Goal: Information Seeking & Learning: Find specific fact

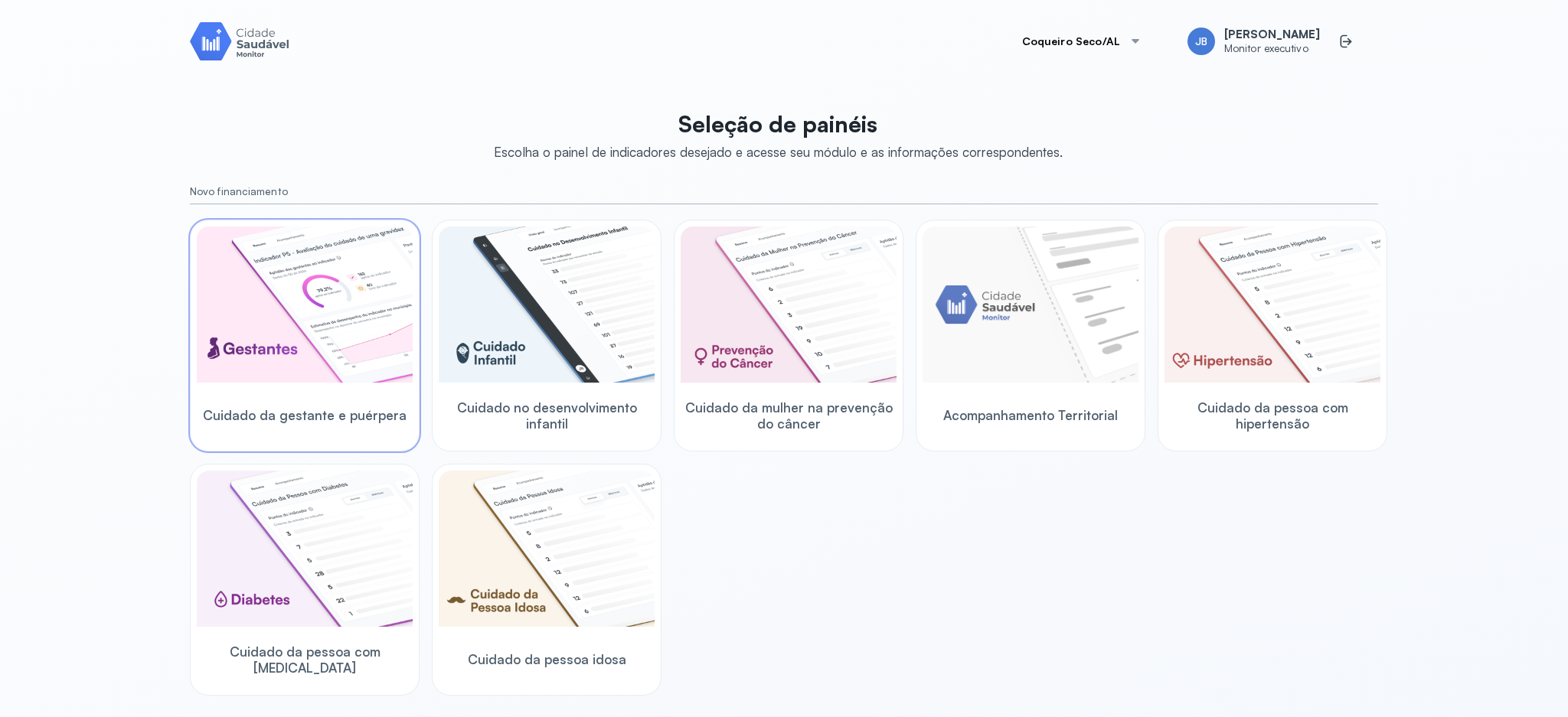
click at [319, 340] on img at bounding box center [305, 304] width 216 height 156
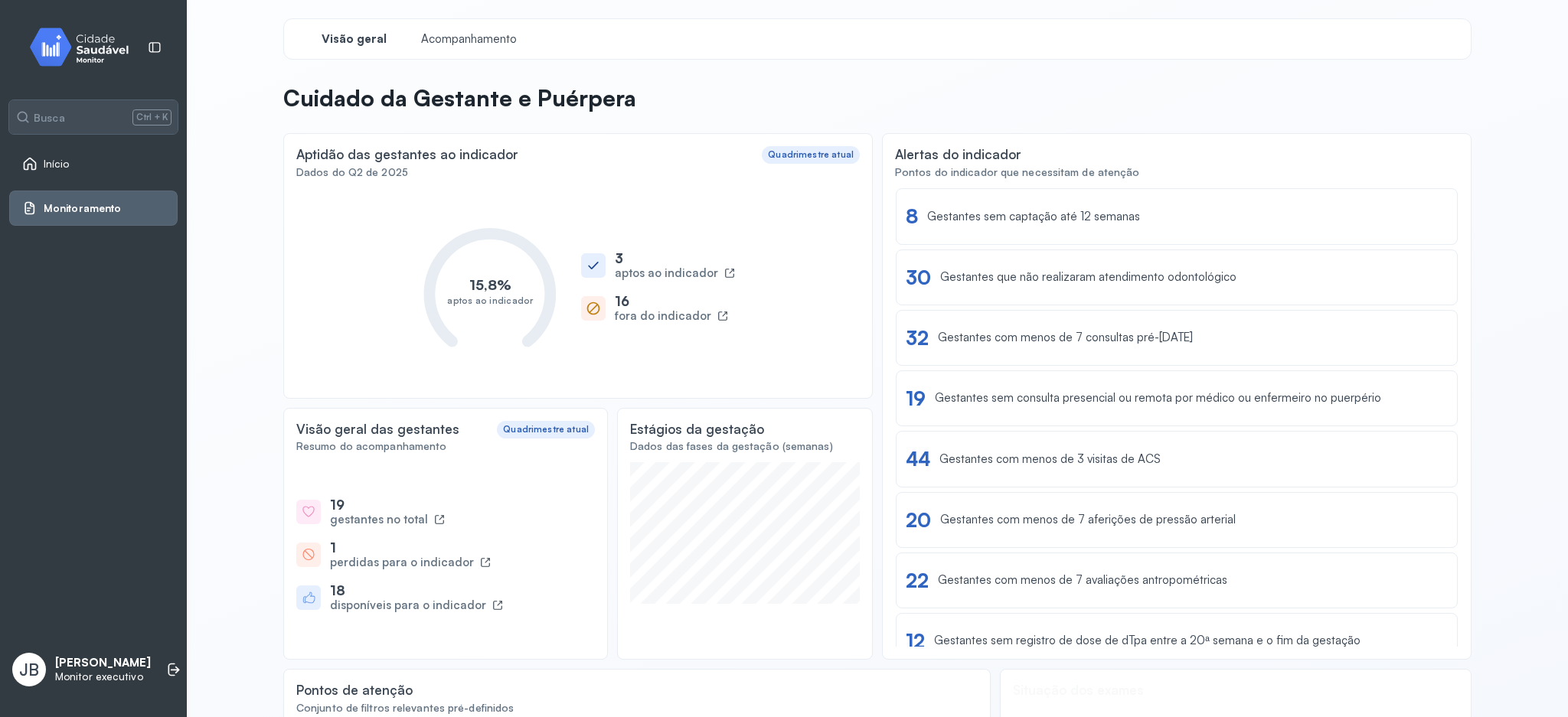
click at [76, 208] on span "Monitoramento" at bounding box center [82, 209] width 78 height 13
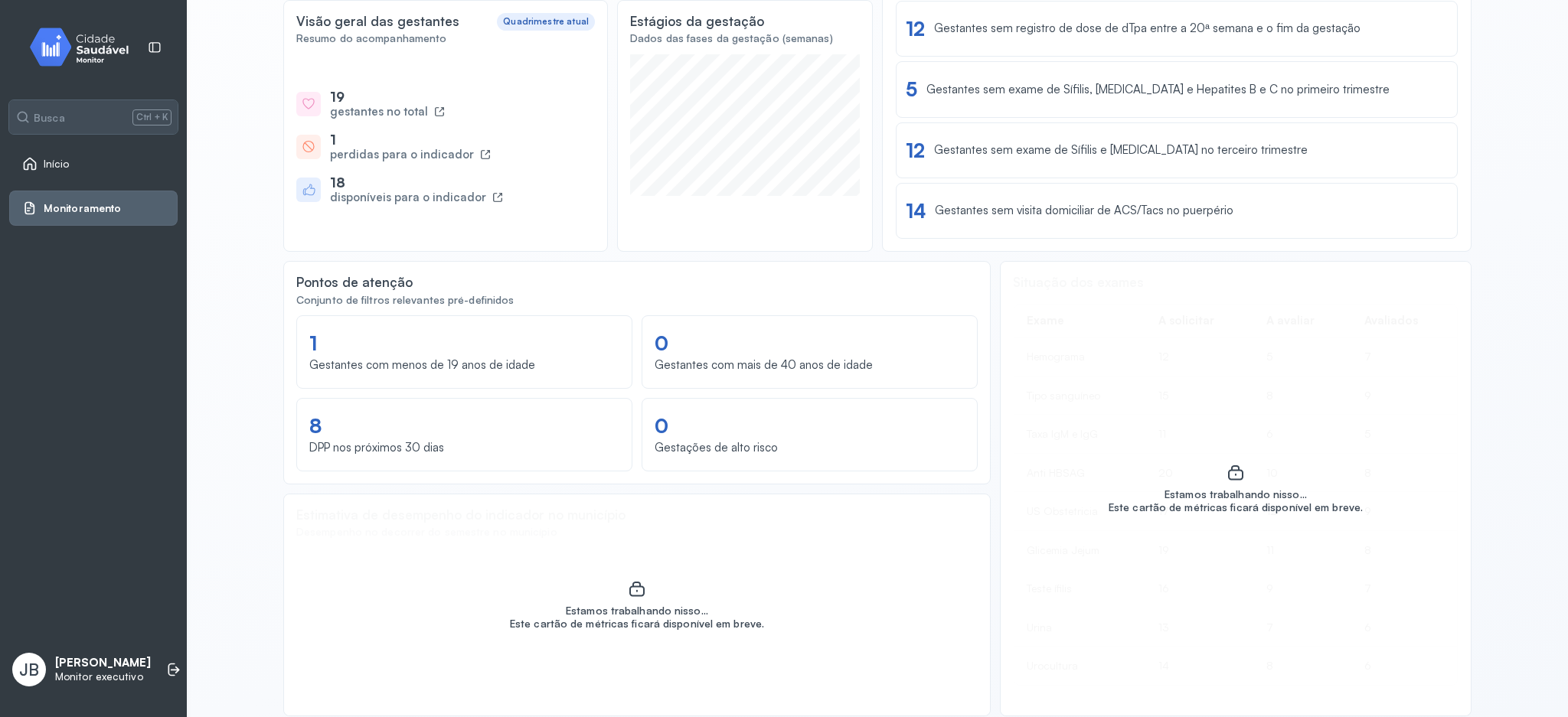
scroll to position [306, 0]
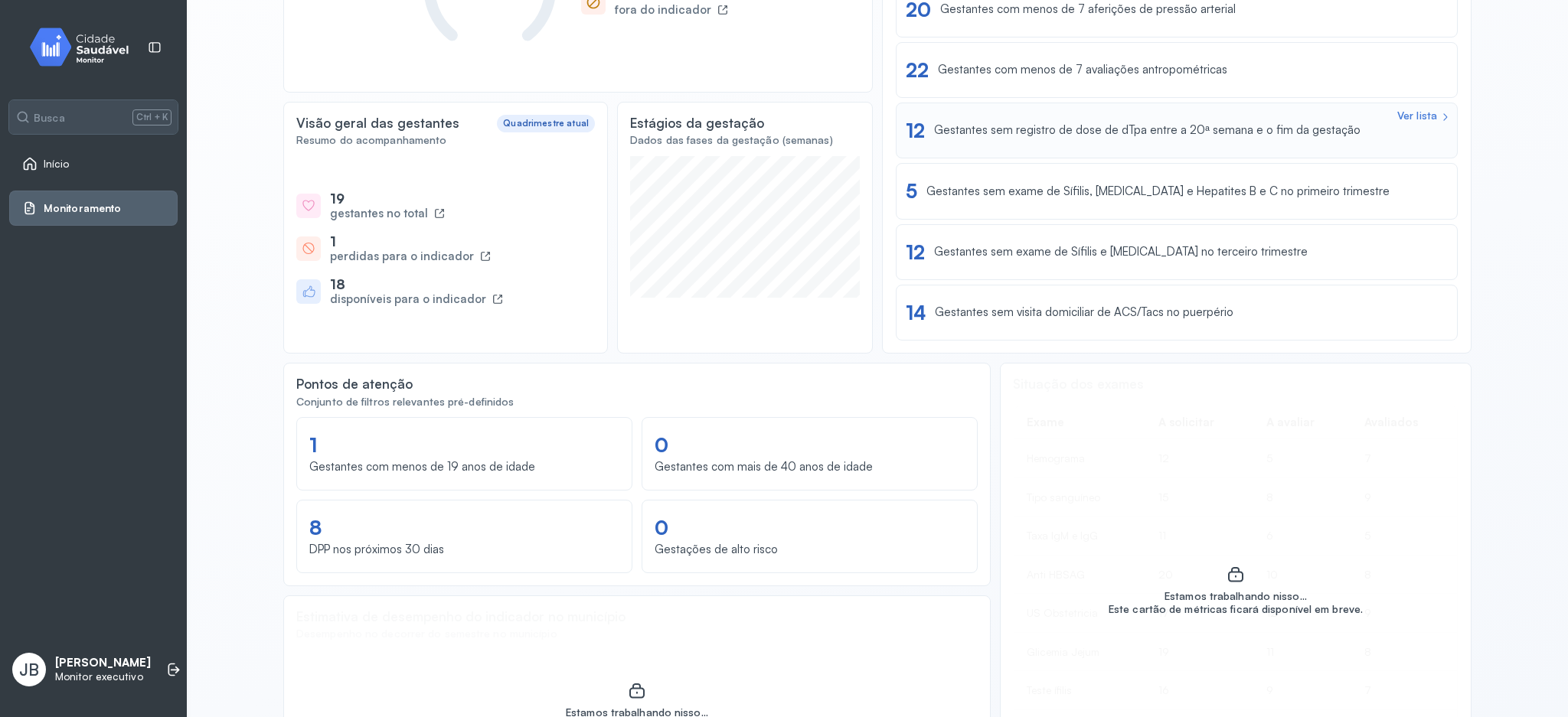
click at [957, 144] on div "Ver lista 12 Gestantes sem registro de dose de dTpa entre a 20ª semana e o fim …" at bounding box center [1176, 130] width 562 height 56
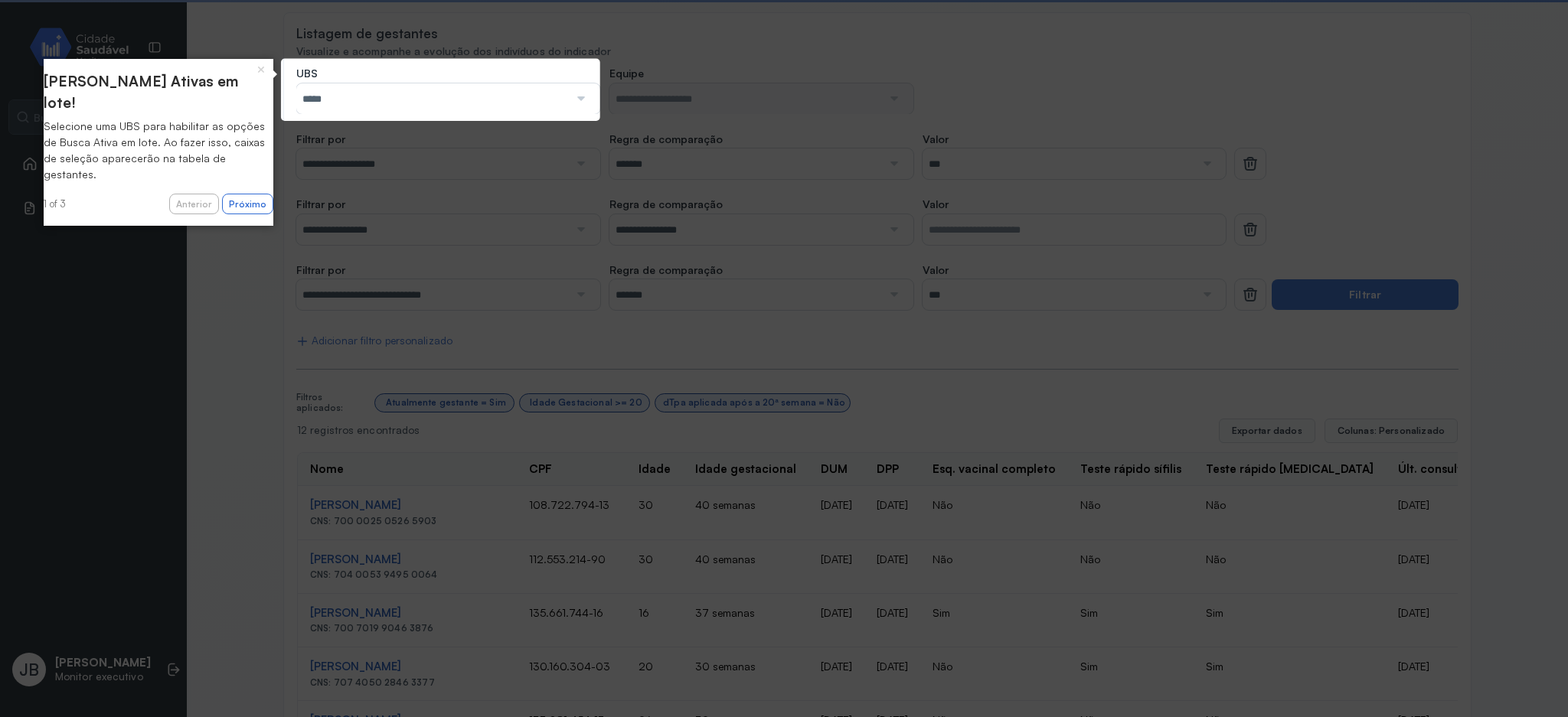
scroll to position [306, 0]
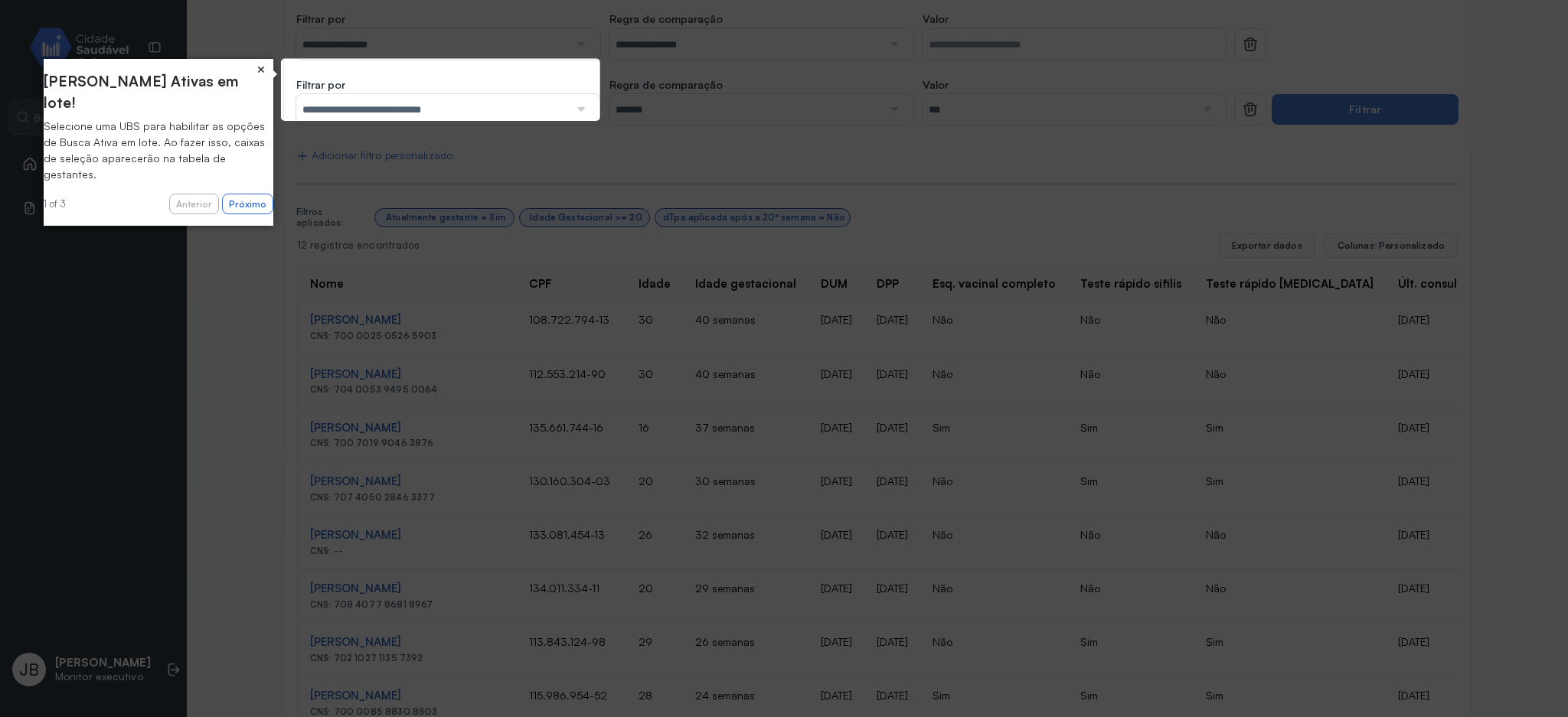
click at [258, 72] on button "×" at bounding box center [260, 70] width 24 height 22
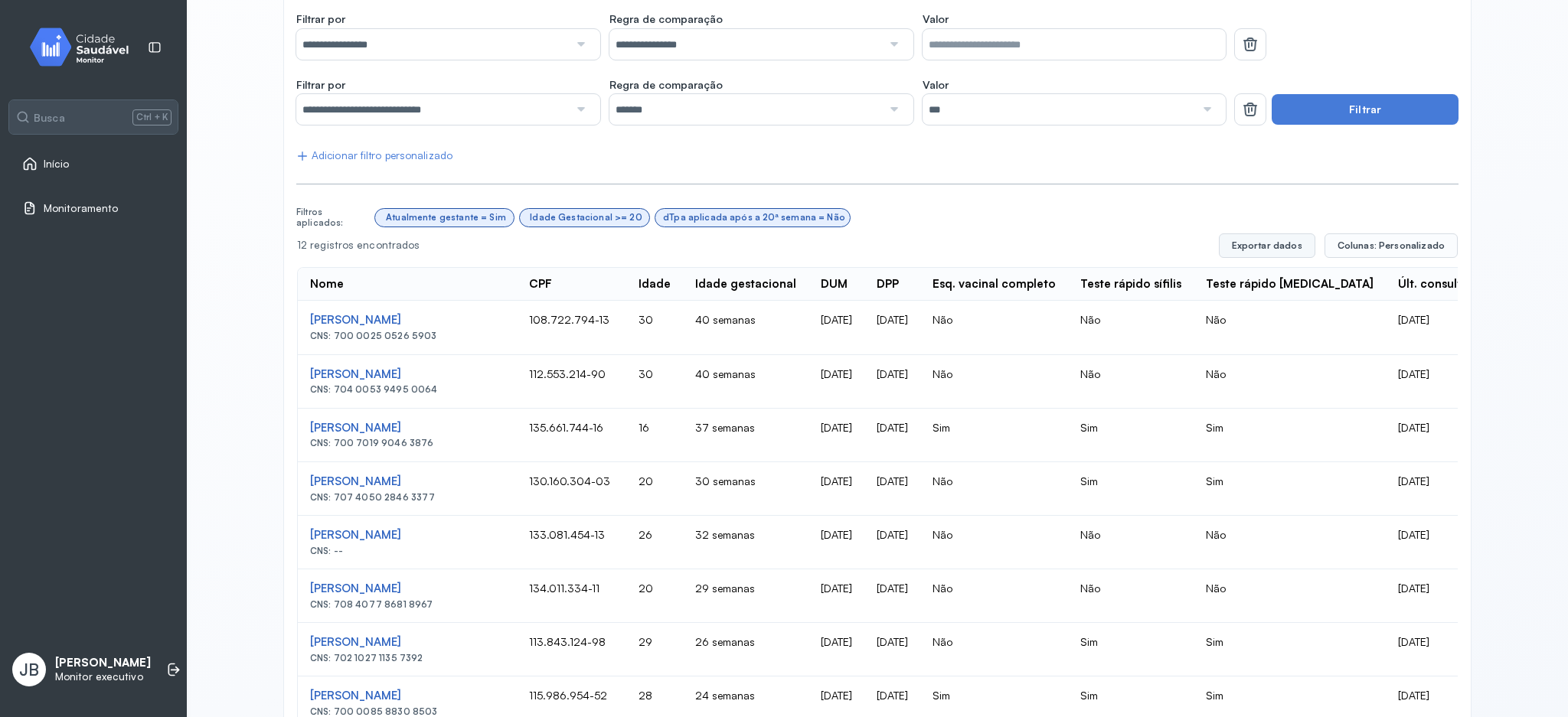
click at [1264, 248] on button "Exportar dados" at bounding box center [1267, 245] width 97 height 24
click at [80, 217] on div "Monitoramento" at bounding box center [94, 208] width 169 height 35
click at [66, 154] on div "Início" at bounding box center [94, 164] width 169 height 35
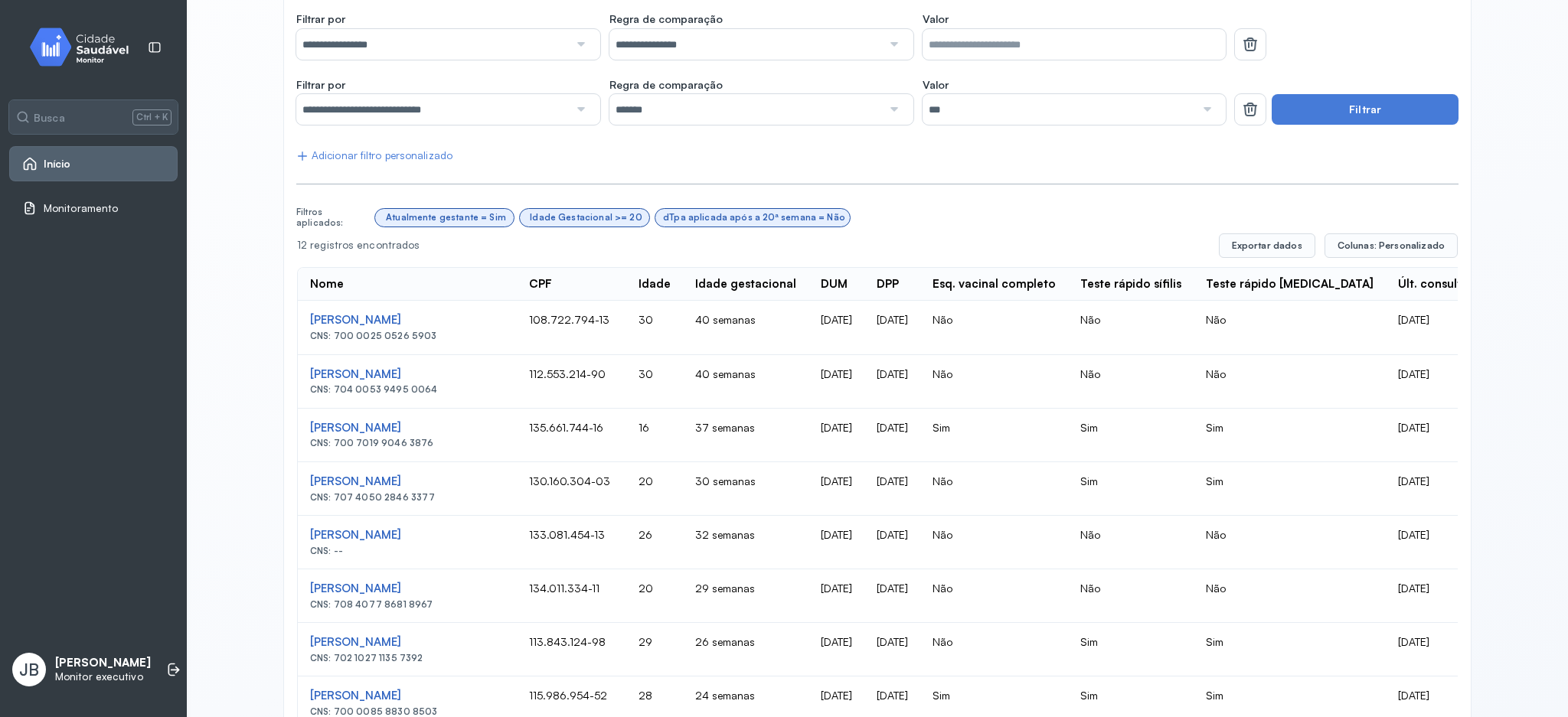
click at [57, 169] on span "Início" at bounding box center [57, 164] width 28 height 13
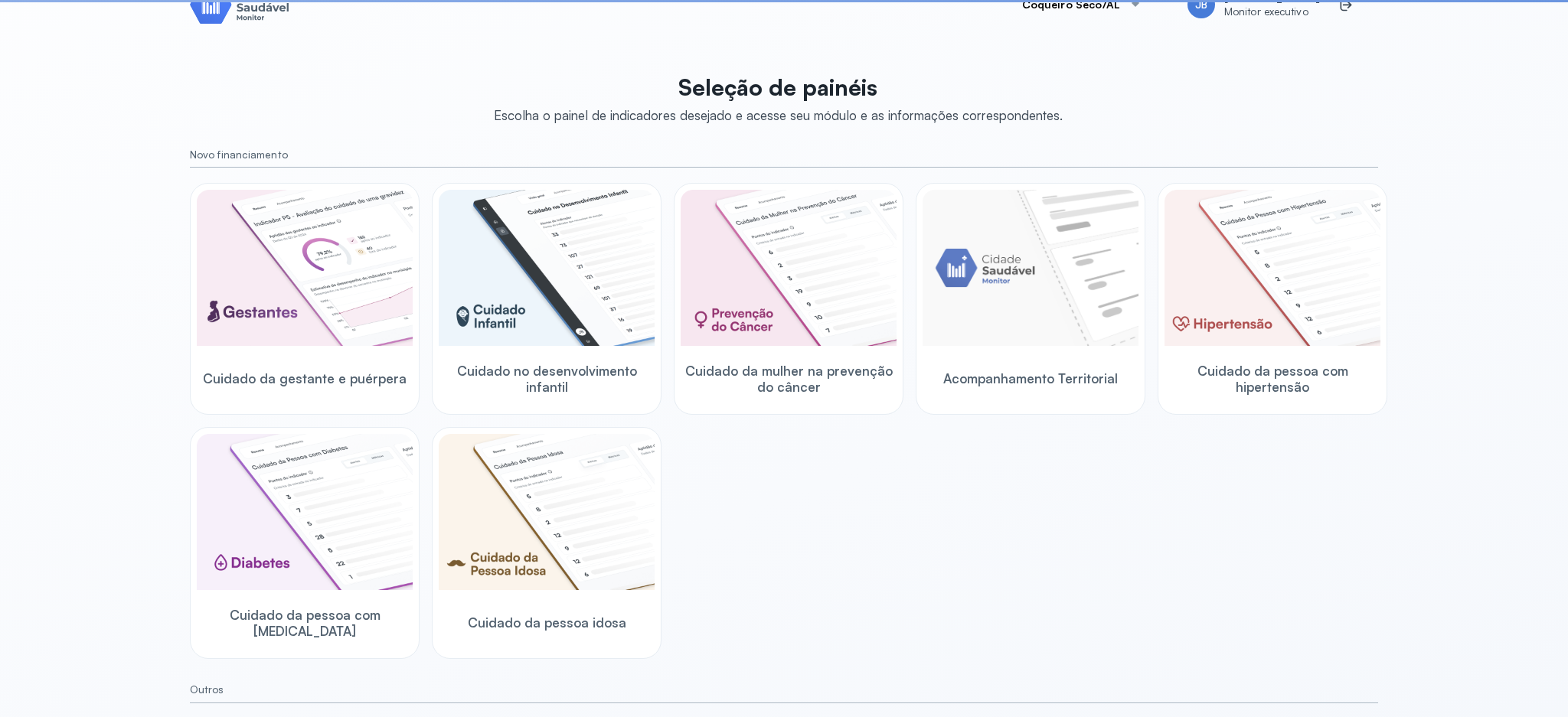
scroll to position [270, 0]
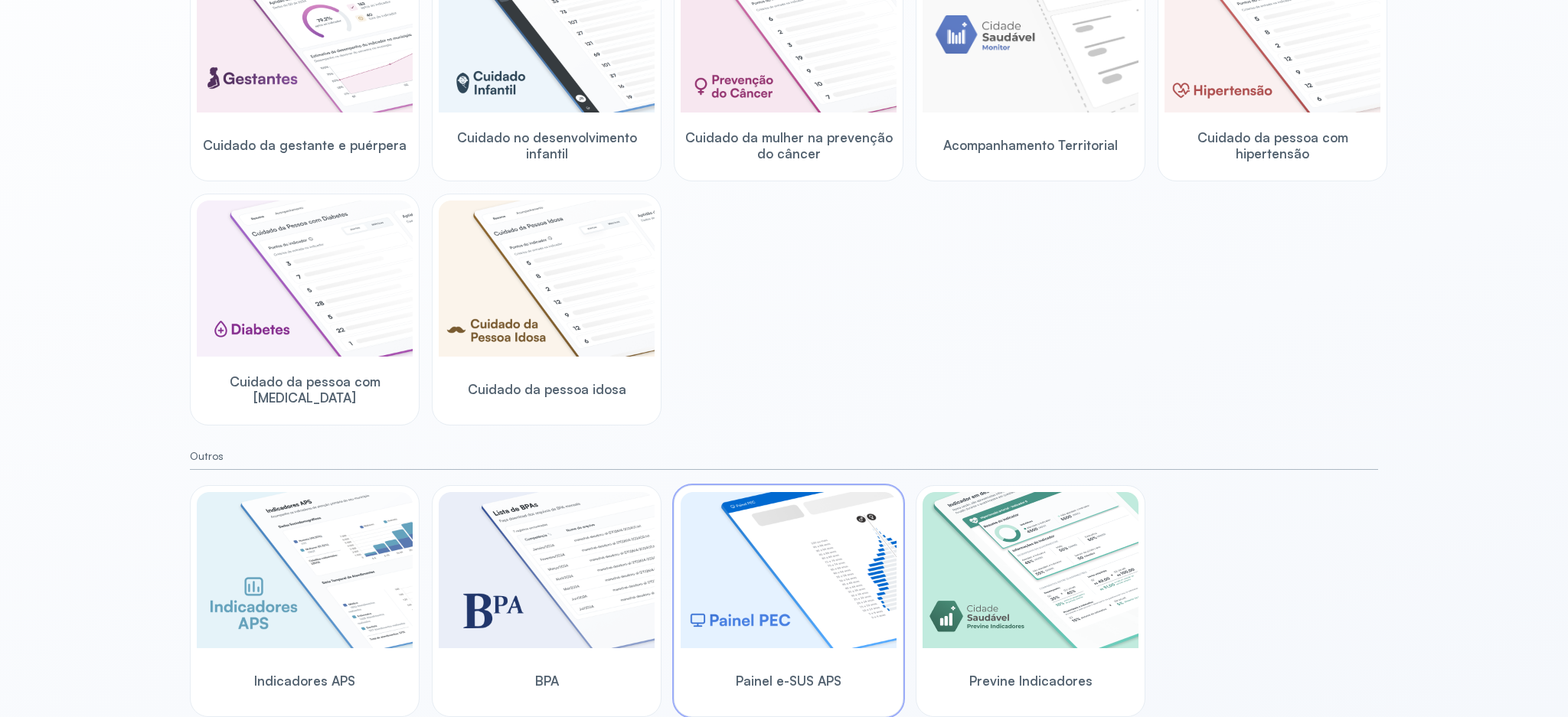
click at [784, 624] on img at bounding box center [788, 570] width 216 height 156
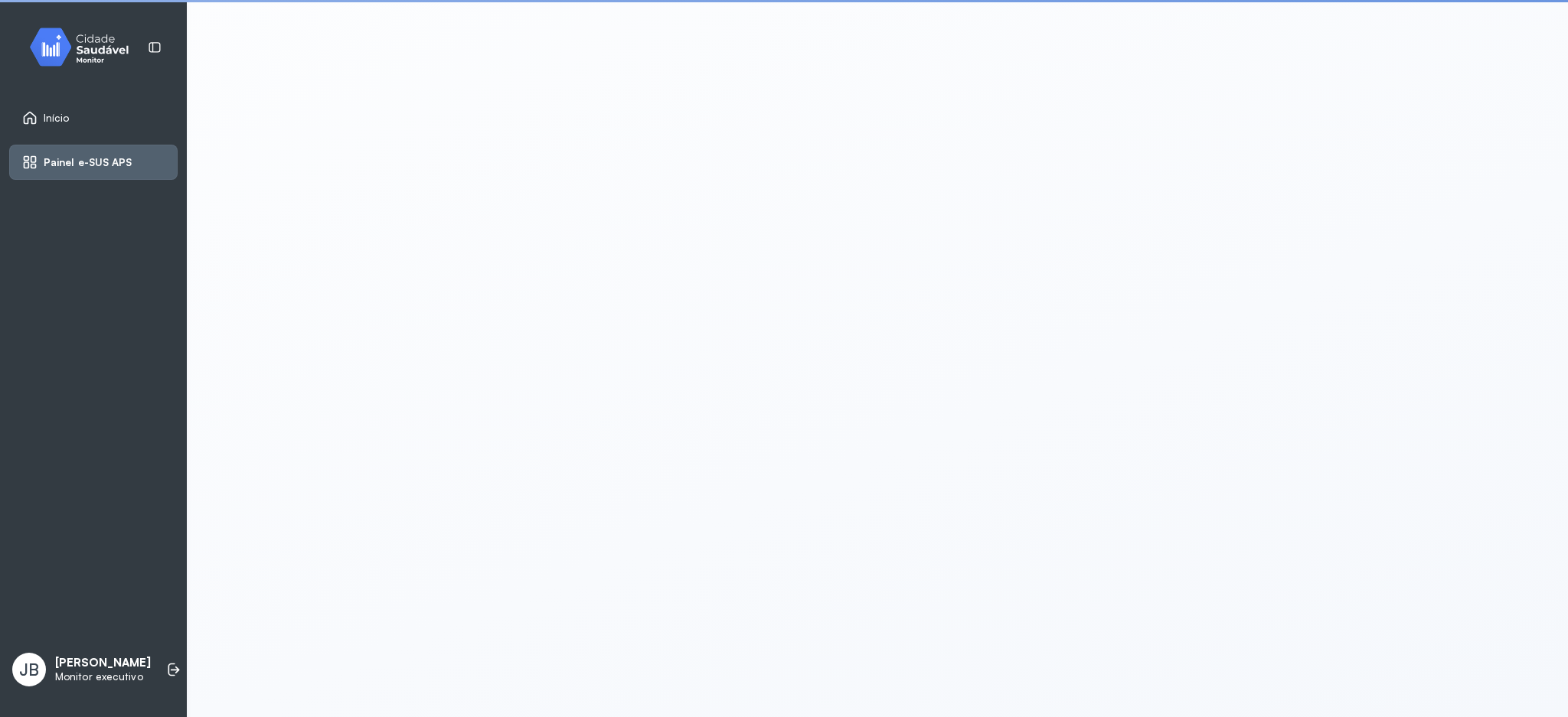
scroll to position [4, 0]
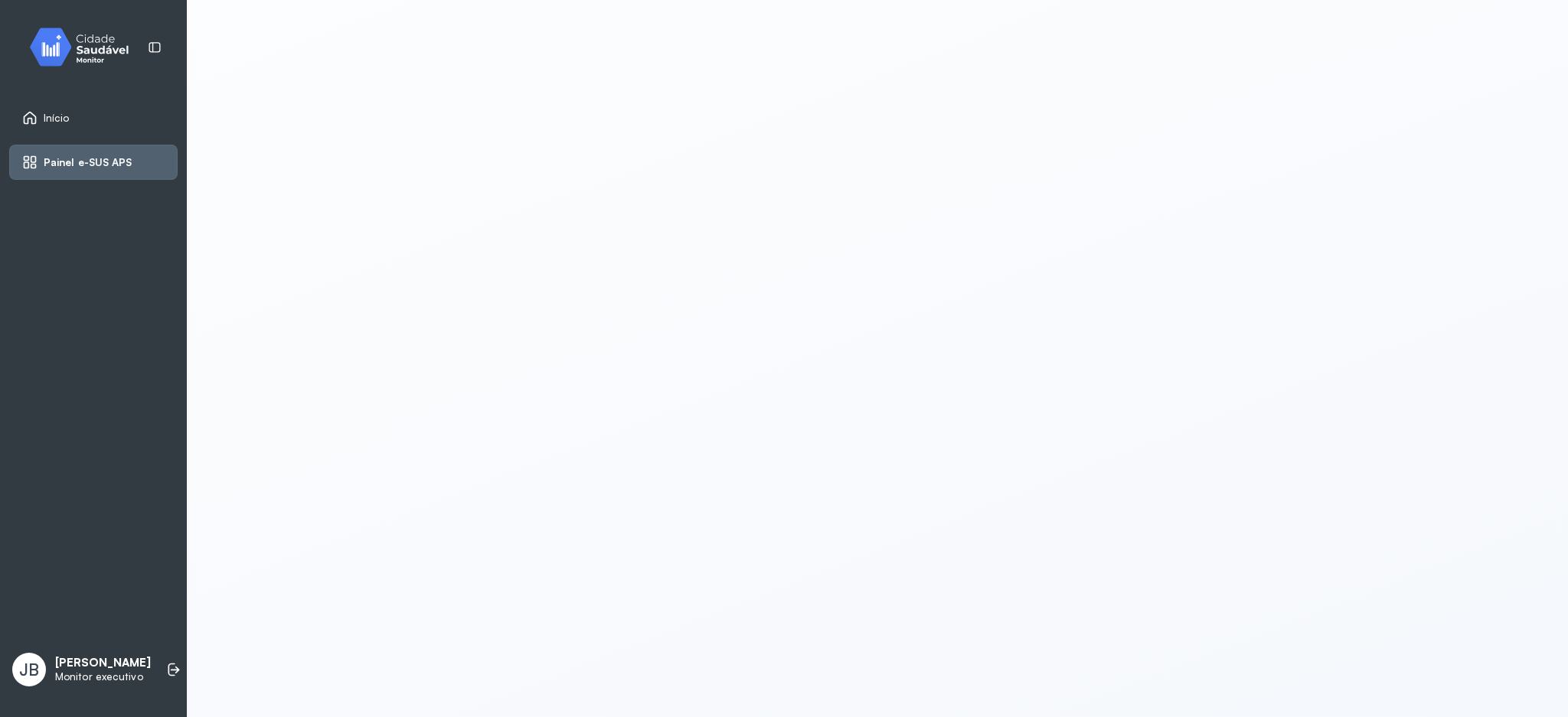
click at [65, 115] on span "Início" at bounding box center [56, 119] width 26 height 13
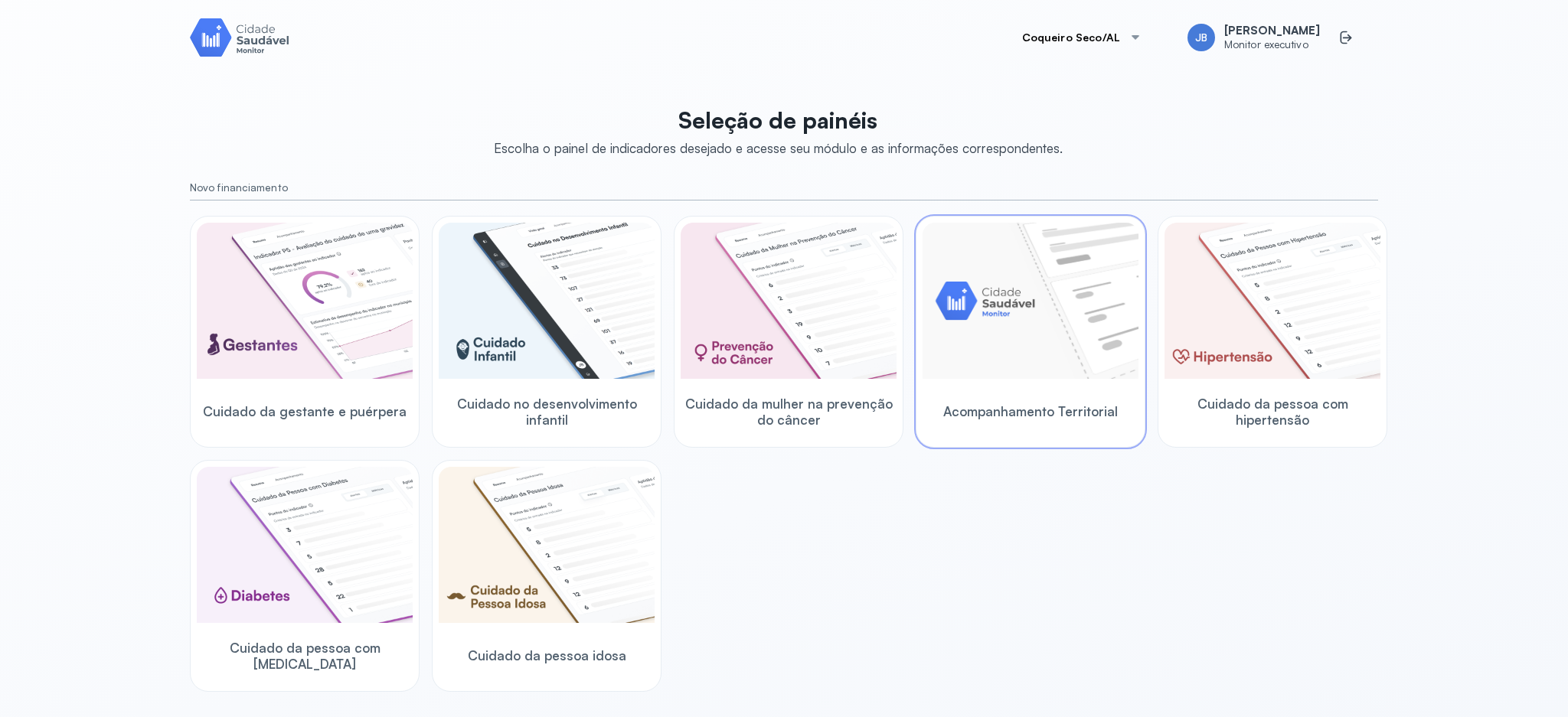
click at [1022, 406] on span "Acompanhamento Territorial" at bounding box center [1030, 411] width 175 height 16
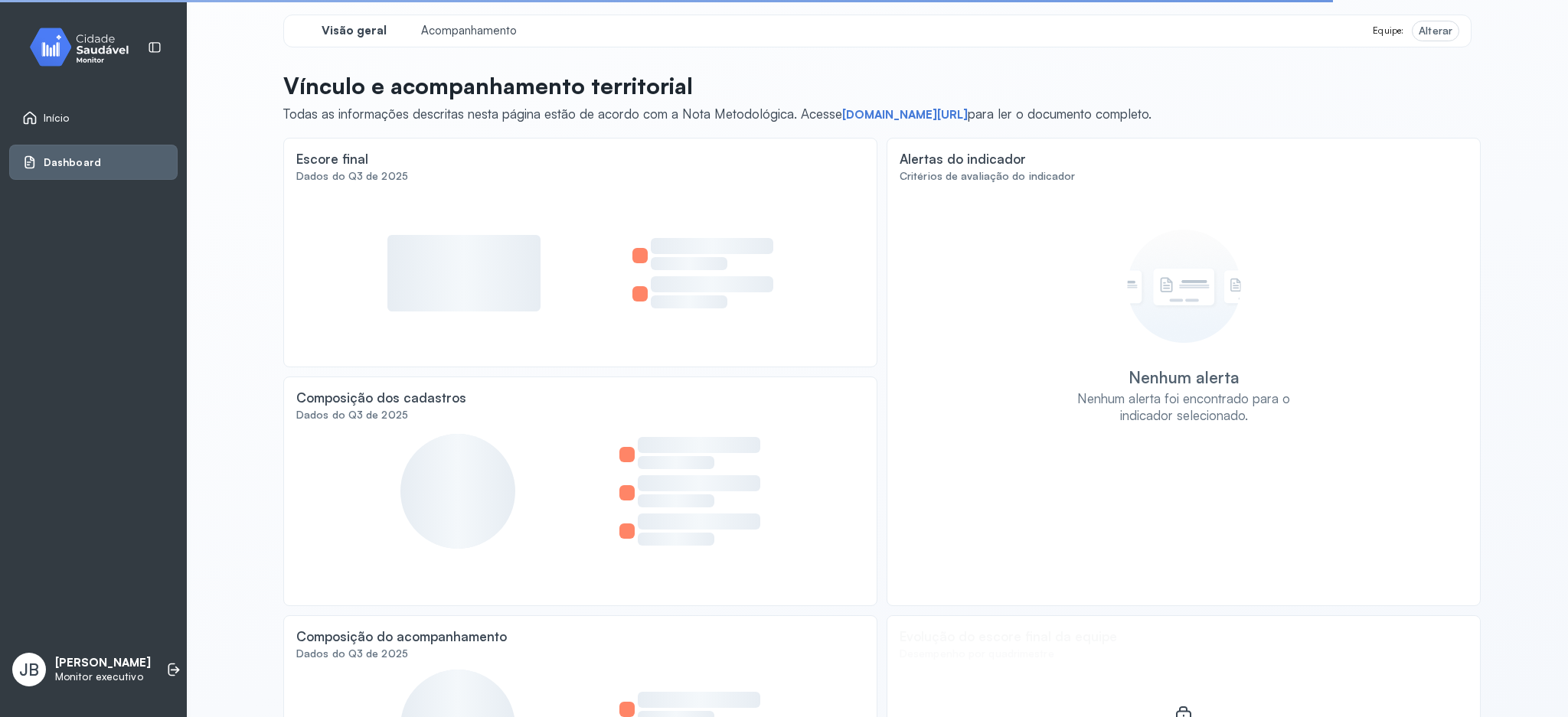
click at [51, 166] on span "Dashboard" at bounding box center [72, 163] width 58 height 13
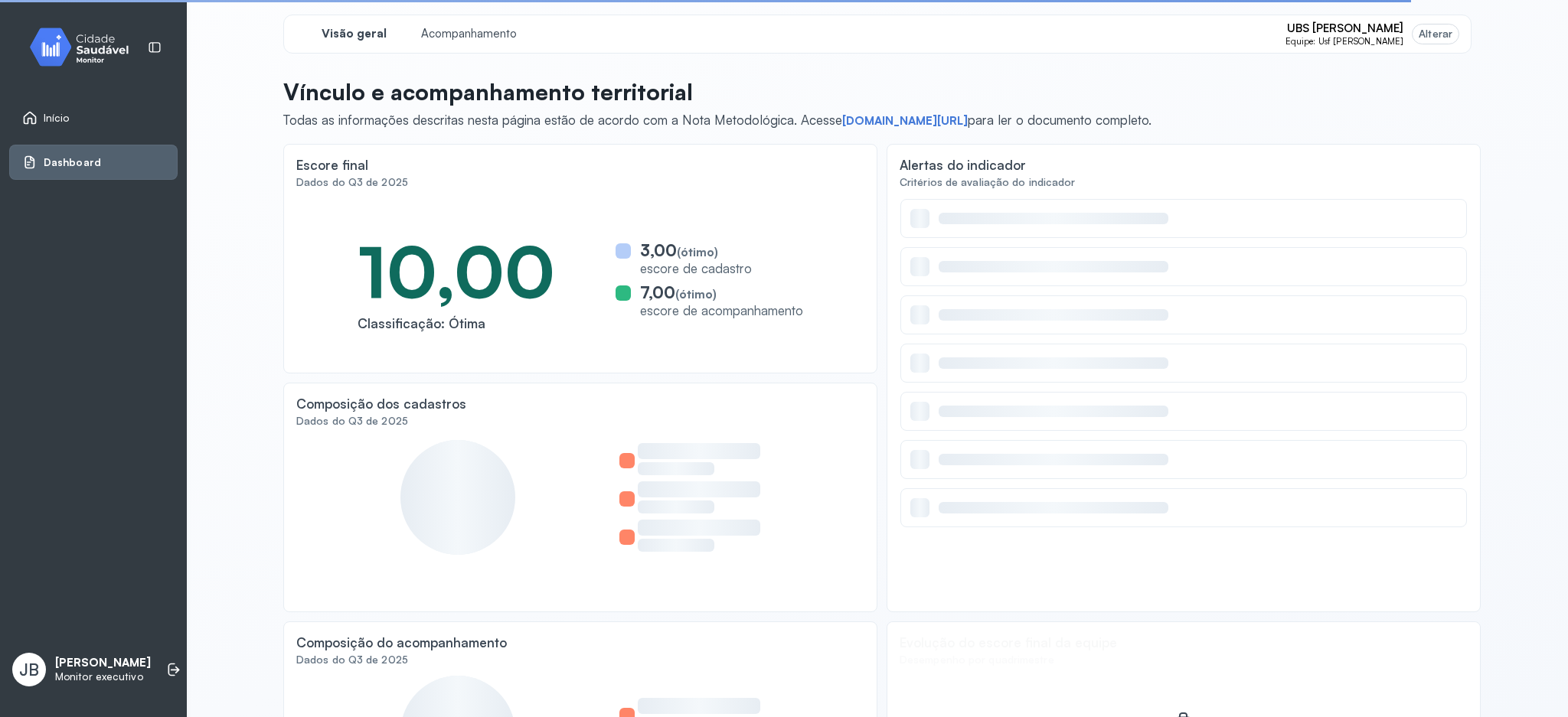
click at [52, 125] on div "Início" at bounding box center [94, 118] width 169 height 35
click at [82, 124] on div "Início" at bounding box center [94, 118] width 169 height 35
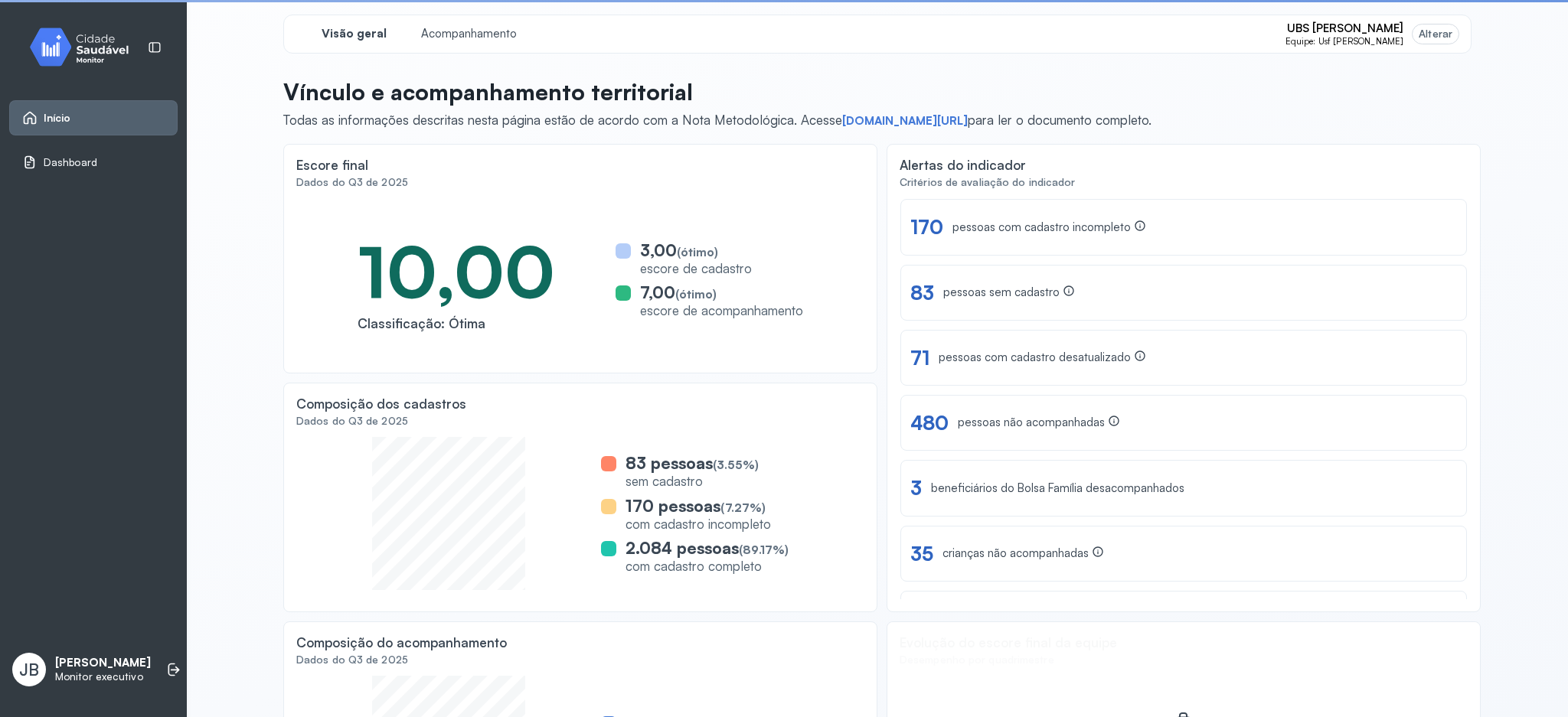
click at [1404, 38] on div "UBS [PERSON_NAME] Equipe: Usf [PERSON_NAME]" at bounding box center [1372, 34] width 173 height 25
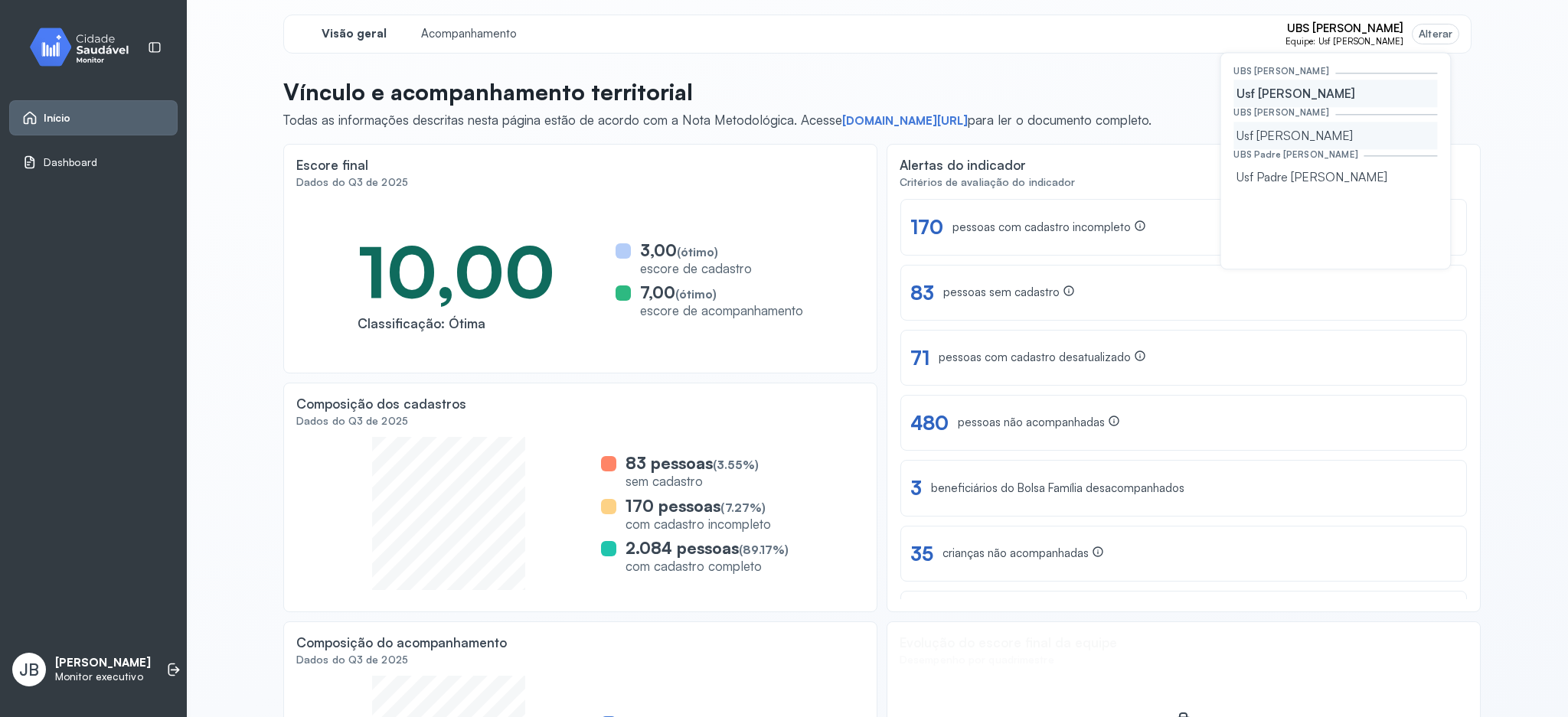
click at [1282, 146] on div "Usf [PERSON_NAME]" at bounding box center [1336, 135] width 204 height 28
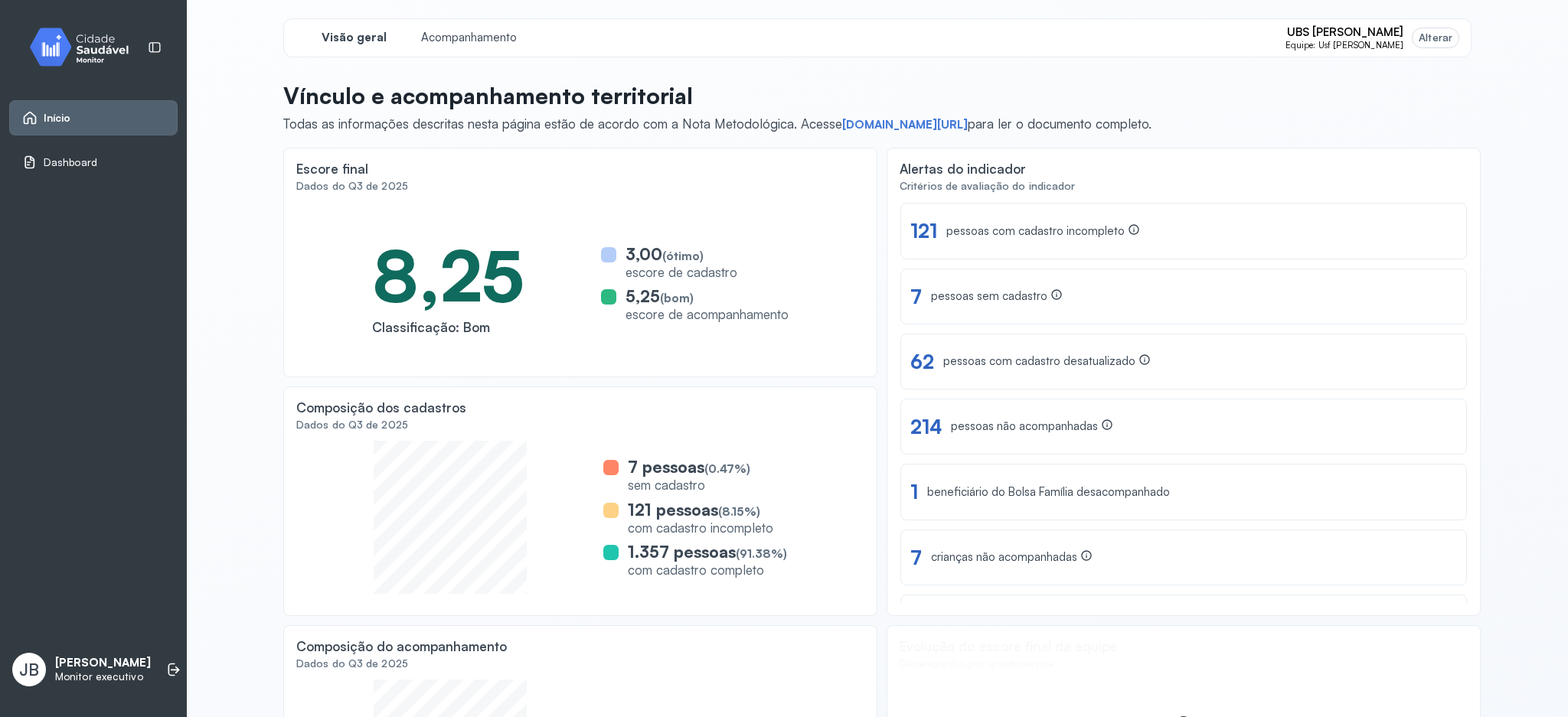
click at [68, 670] on p "Monitor executivo" at bounding box center [103, 677] width 96 height 13
click at [165, 665] on li at bounding box center [174, 669] width 33 height 33
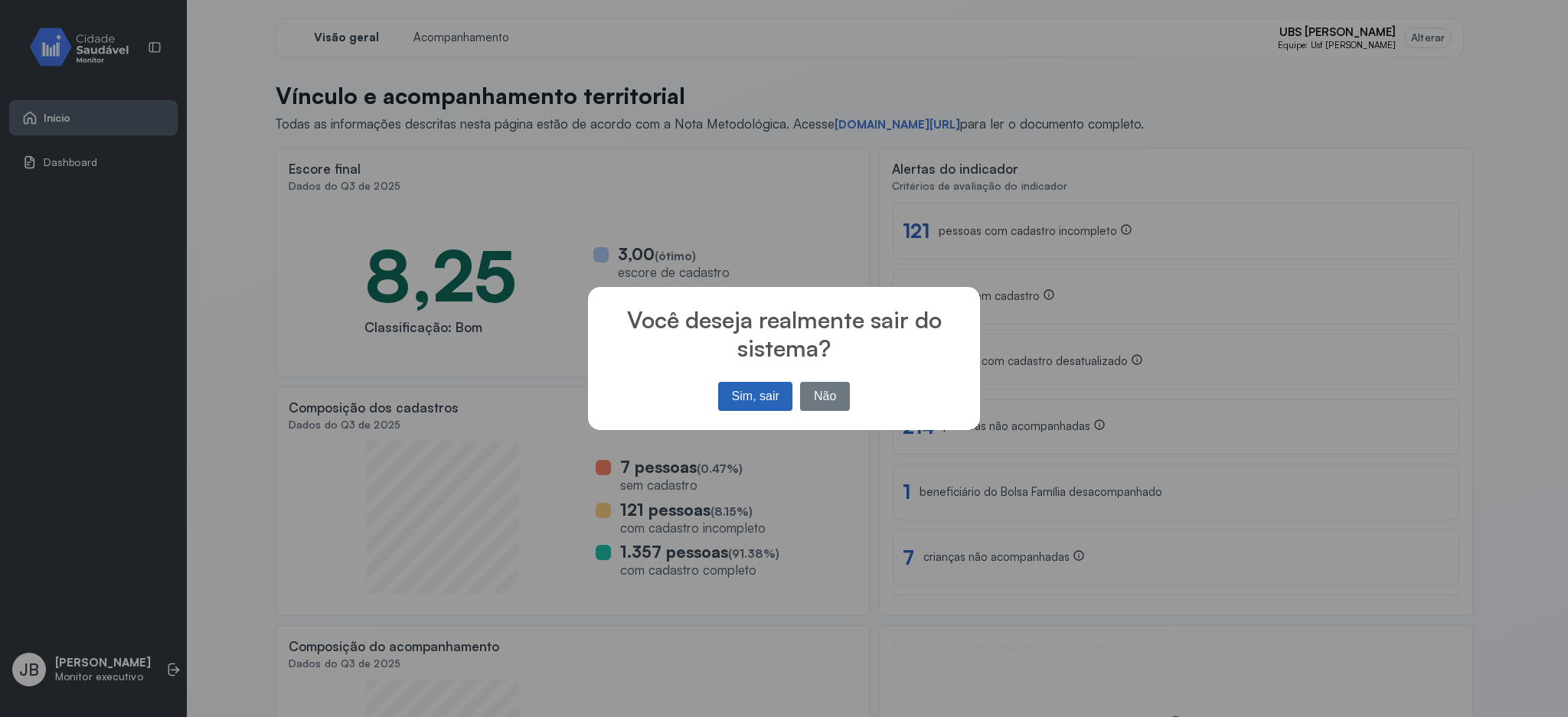
click at [749, 387] on button "Sim, sair" at bounding box center [755, 396] width 74 height 29
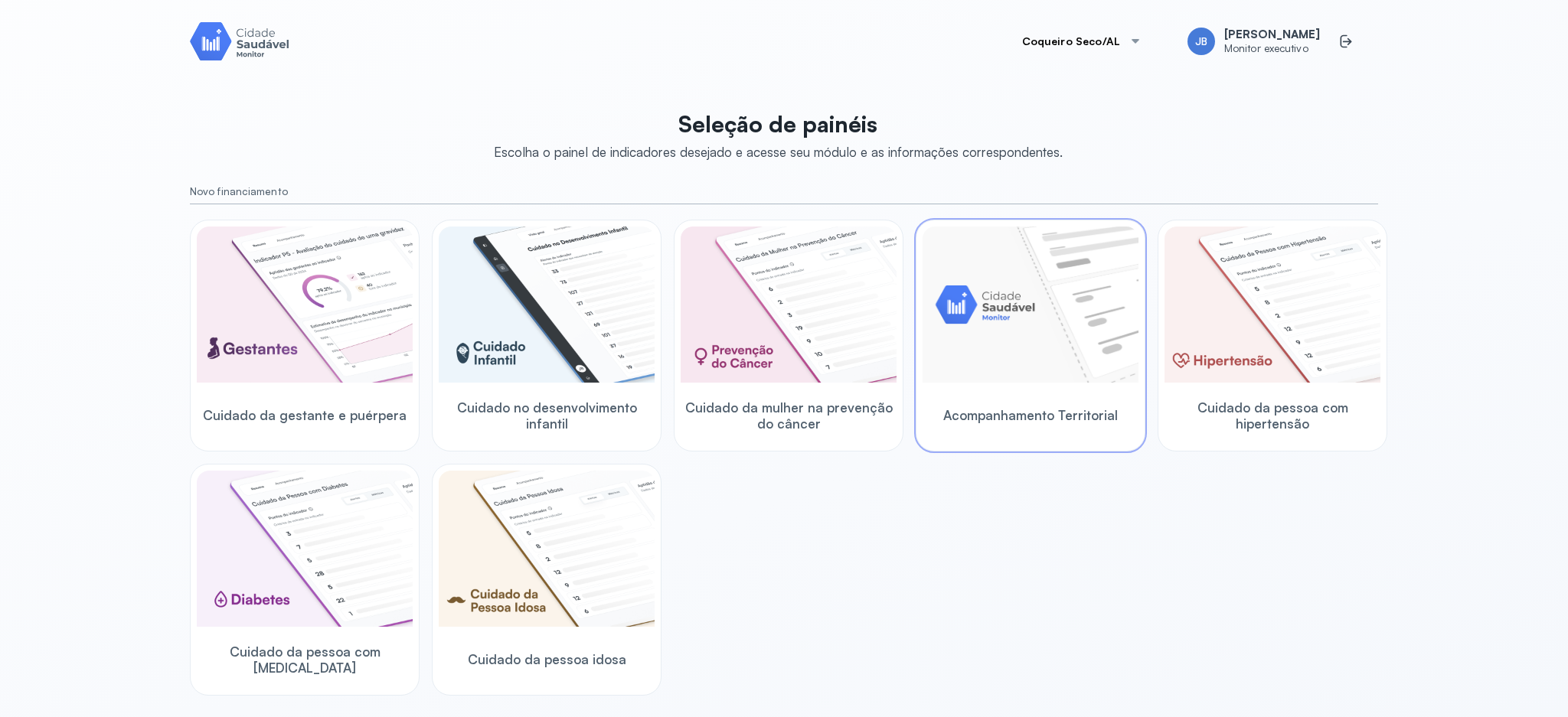
click at [1050, 346] on img at bounding box center [1030, 304] width 216 height 156
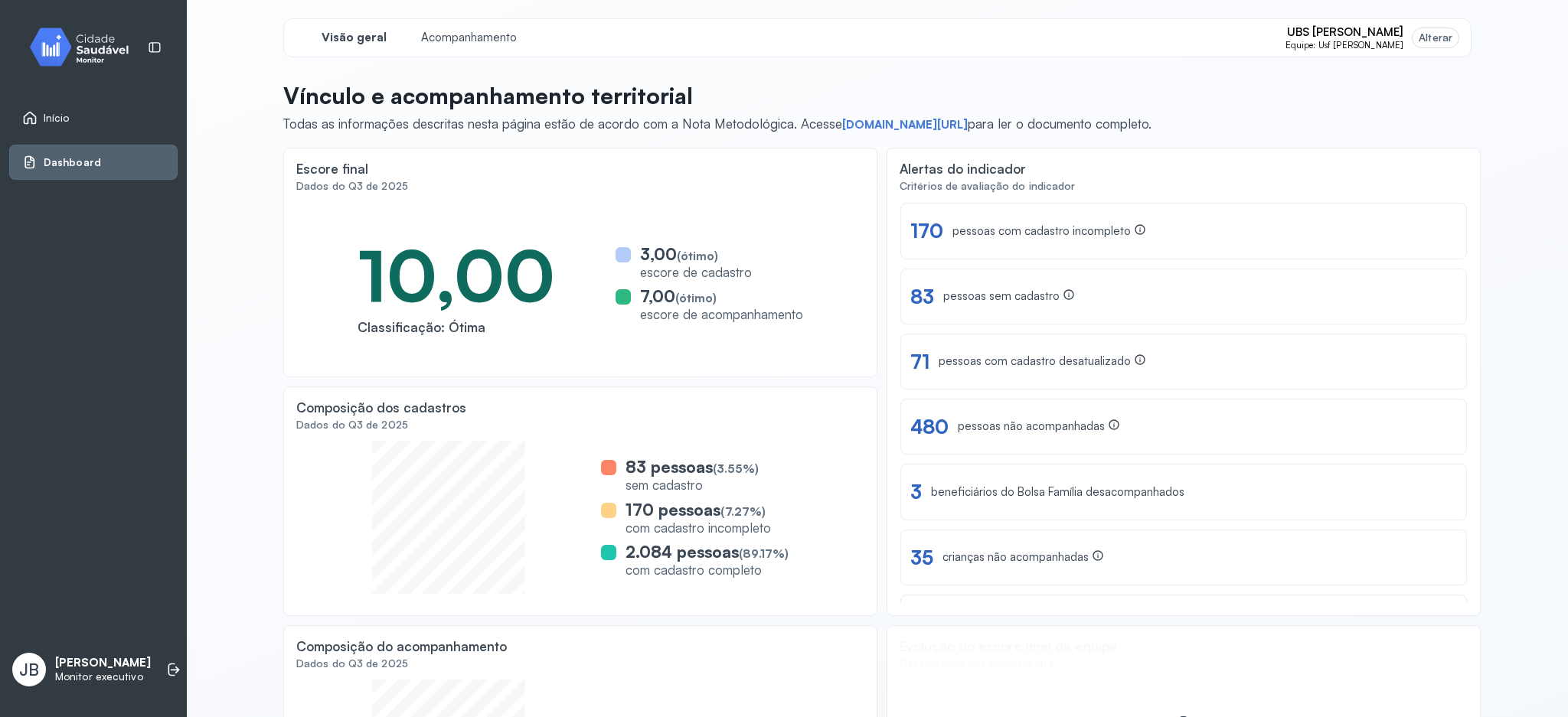
click at [78, 158] on span "Dashboard" at bounding box center [72, 163] width 58 height 13
click at [49, 119] on span "Início" at bounding box center [56, 119] width 26 height 13
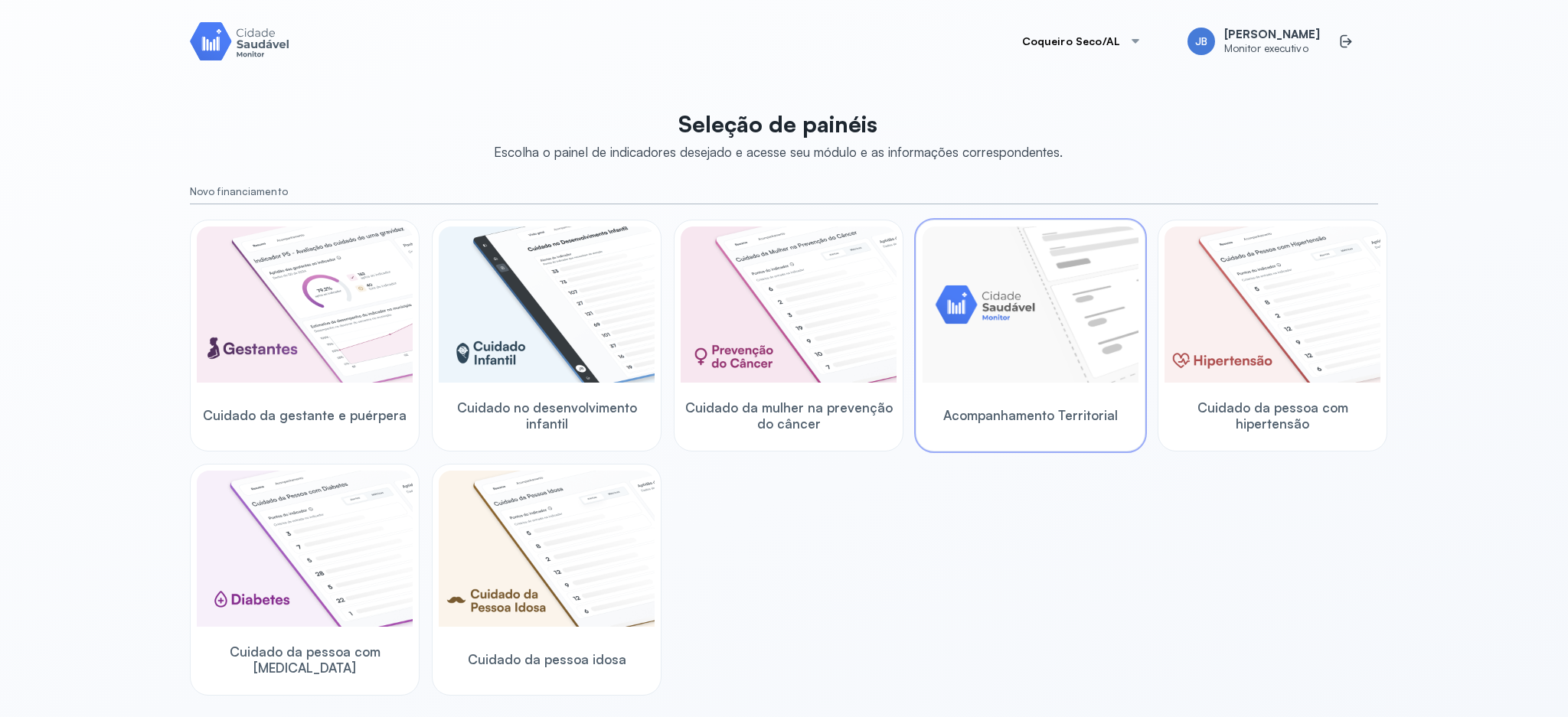
click at [1047, 329] on img at bounding box center [1030, 304] width 216 height 156
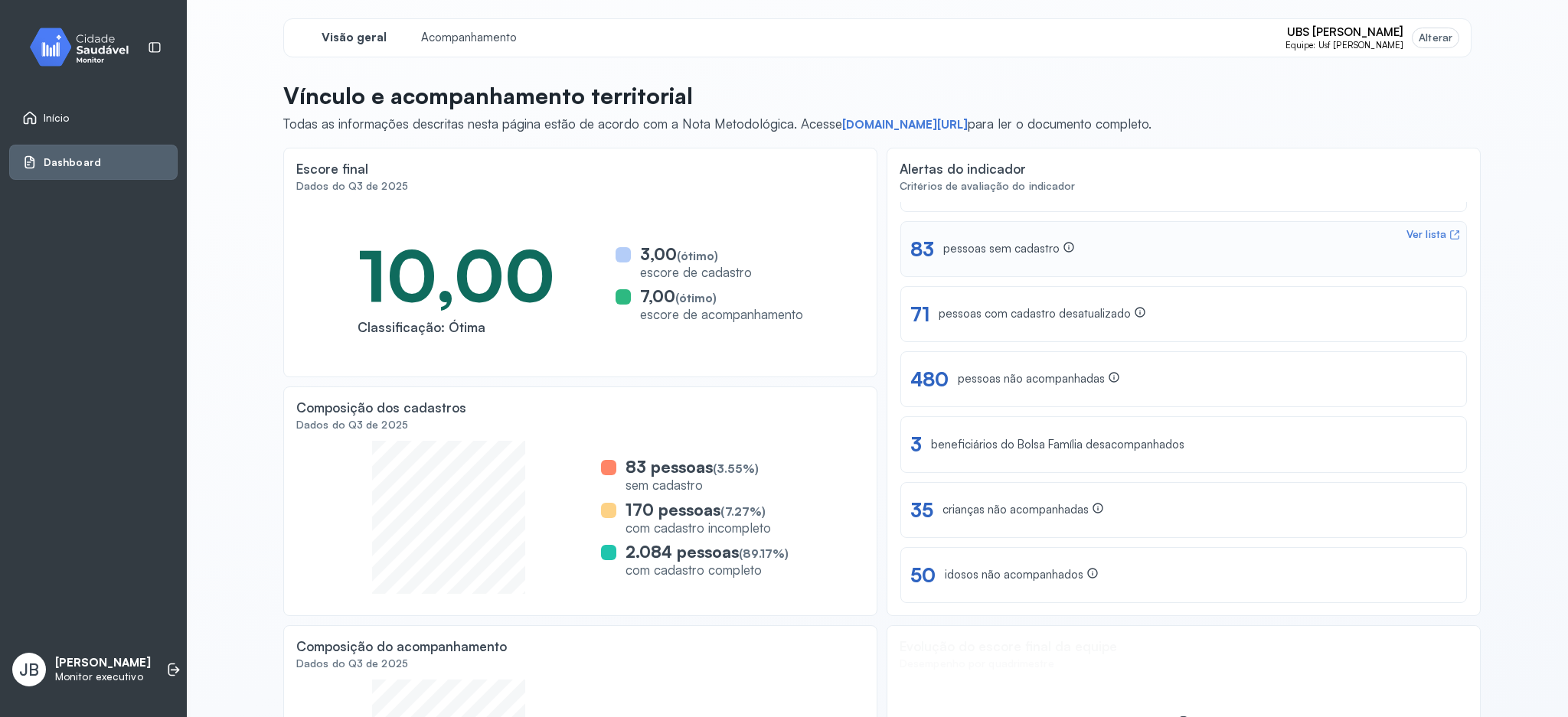
click at [997, 250] on div "pessoas sem cadastro" at bounding box center [1009, 249] width 132 height 16
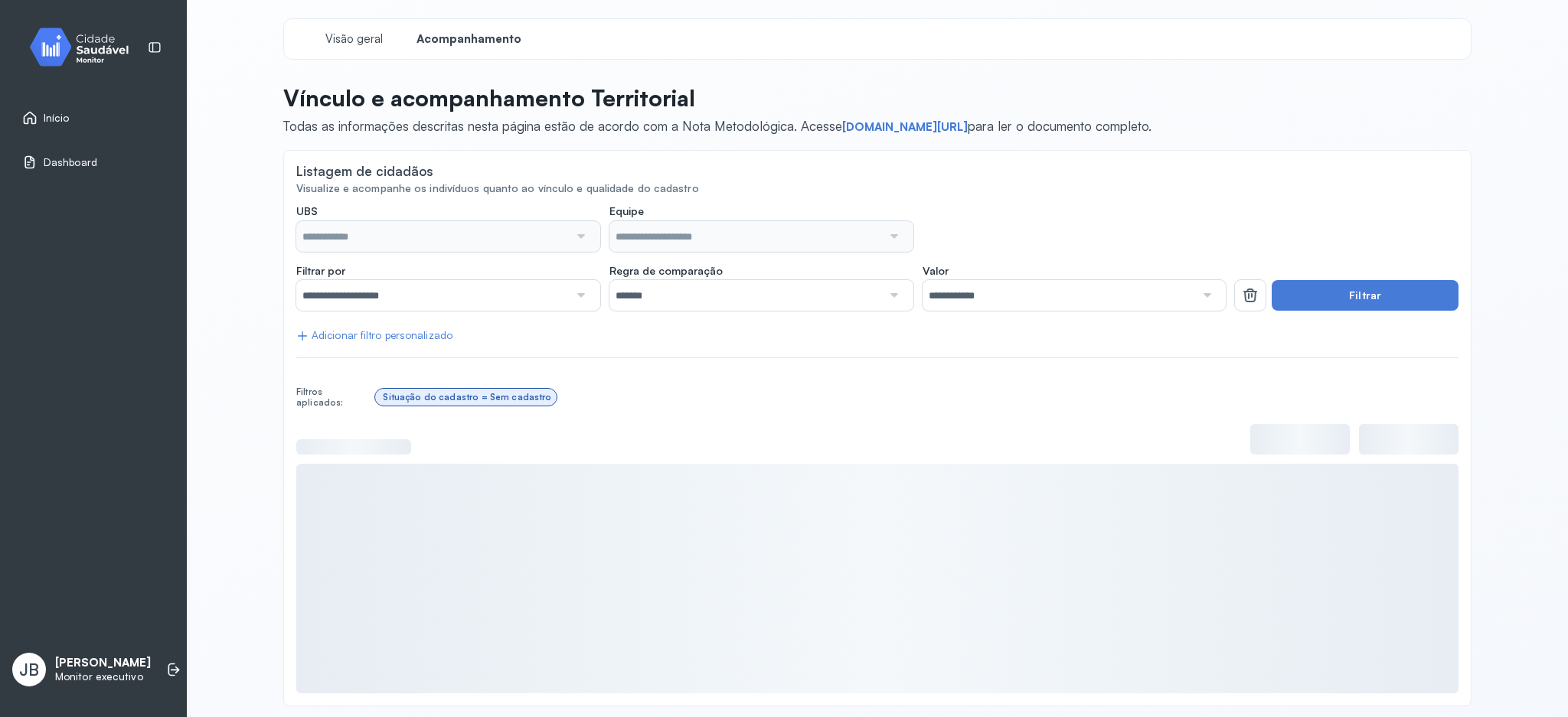
type input "**********"
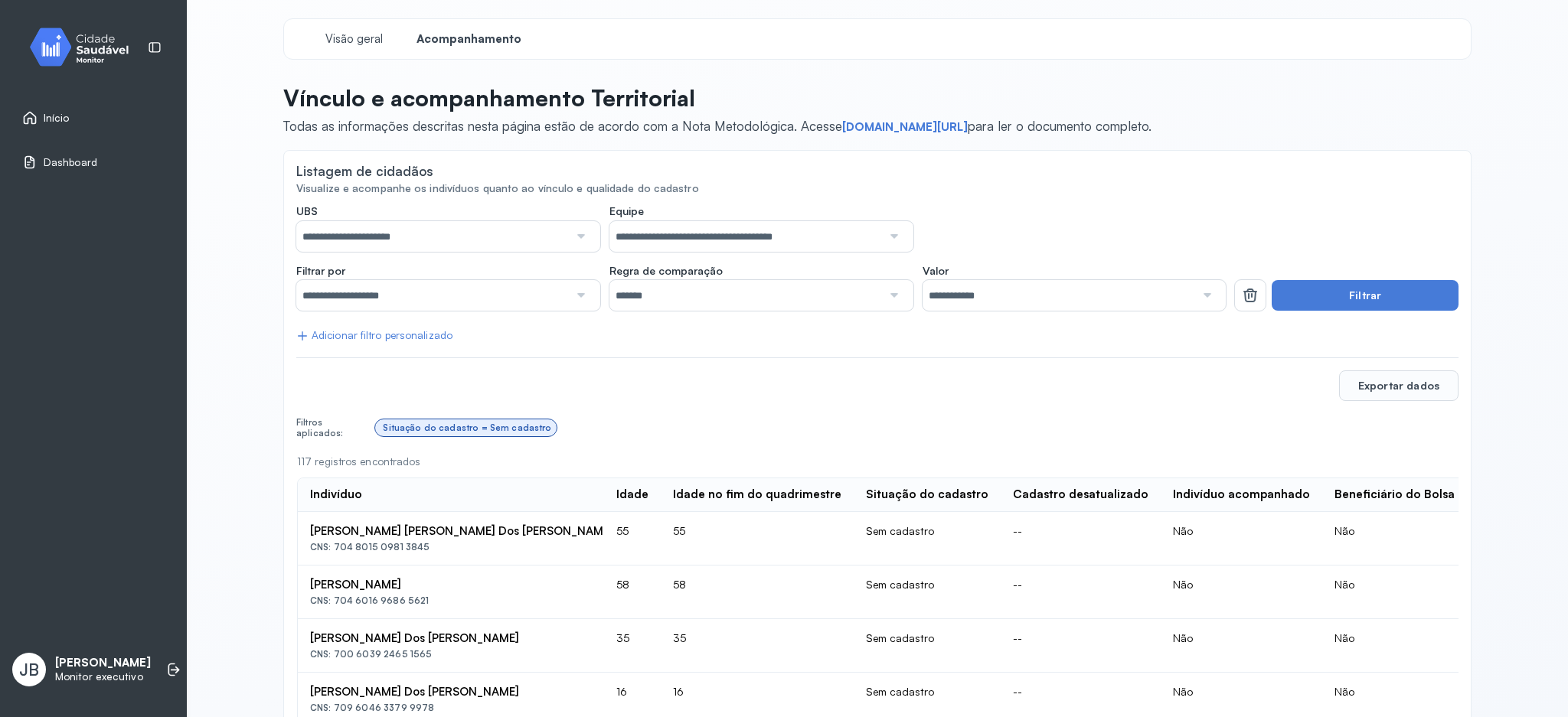
click at [346, 528] on div "Jose Cicero Silva Dos Santos" at bounding box center [451, 531] width 282 height 14
copy div "Jose Cicero Silva Dos Santos"
drag, startPoint x: 325, startPoint y: 550, endPoint x: 415, endPoint y: 558, distance: 90.4
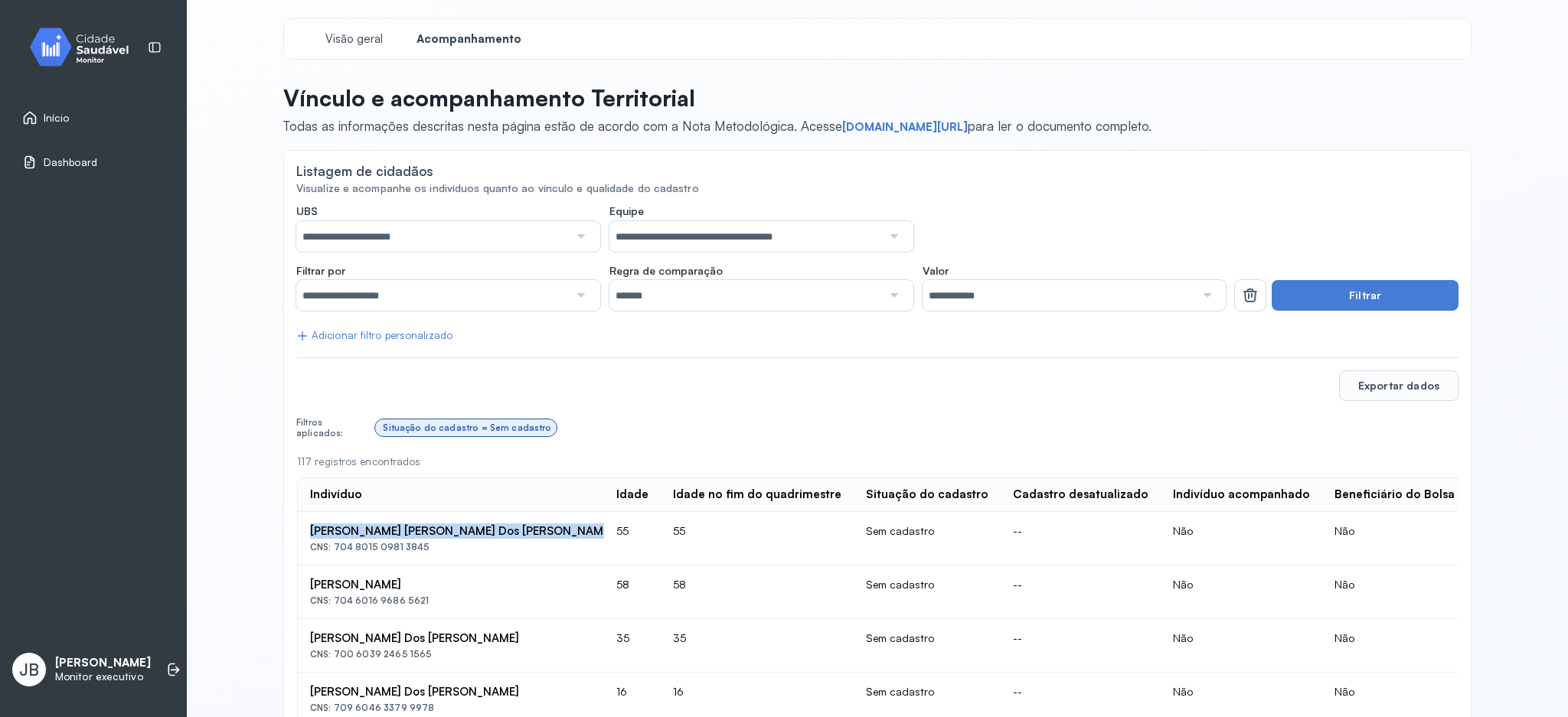
click at [415, 558] on td "Jose Cicero Silva Dos Santos CNS: 704 8015 0981 3845" at bounding box center [451, 539] width 306 height 53
copy div "704 8015 0981 3845"
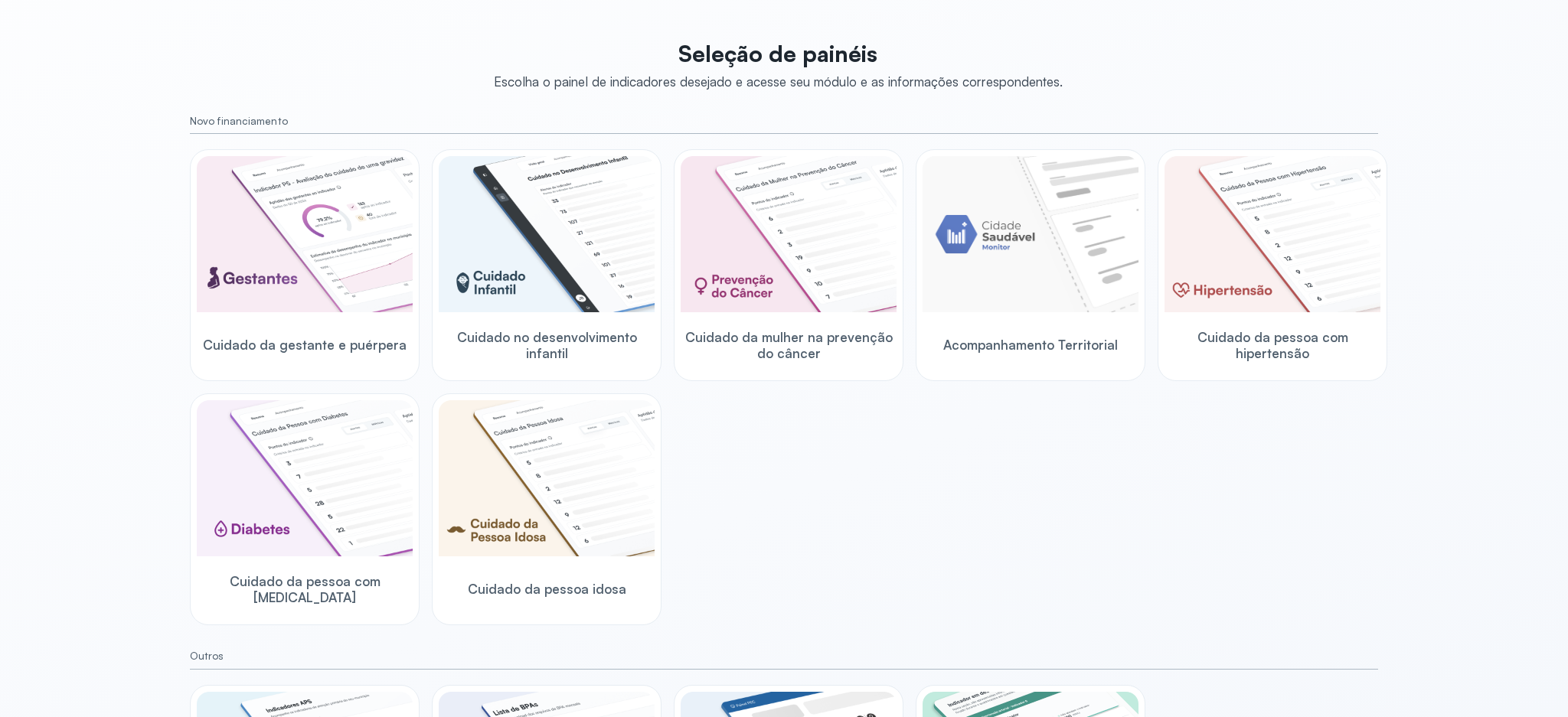
scroll to position [270, 0]
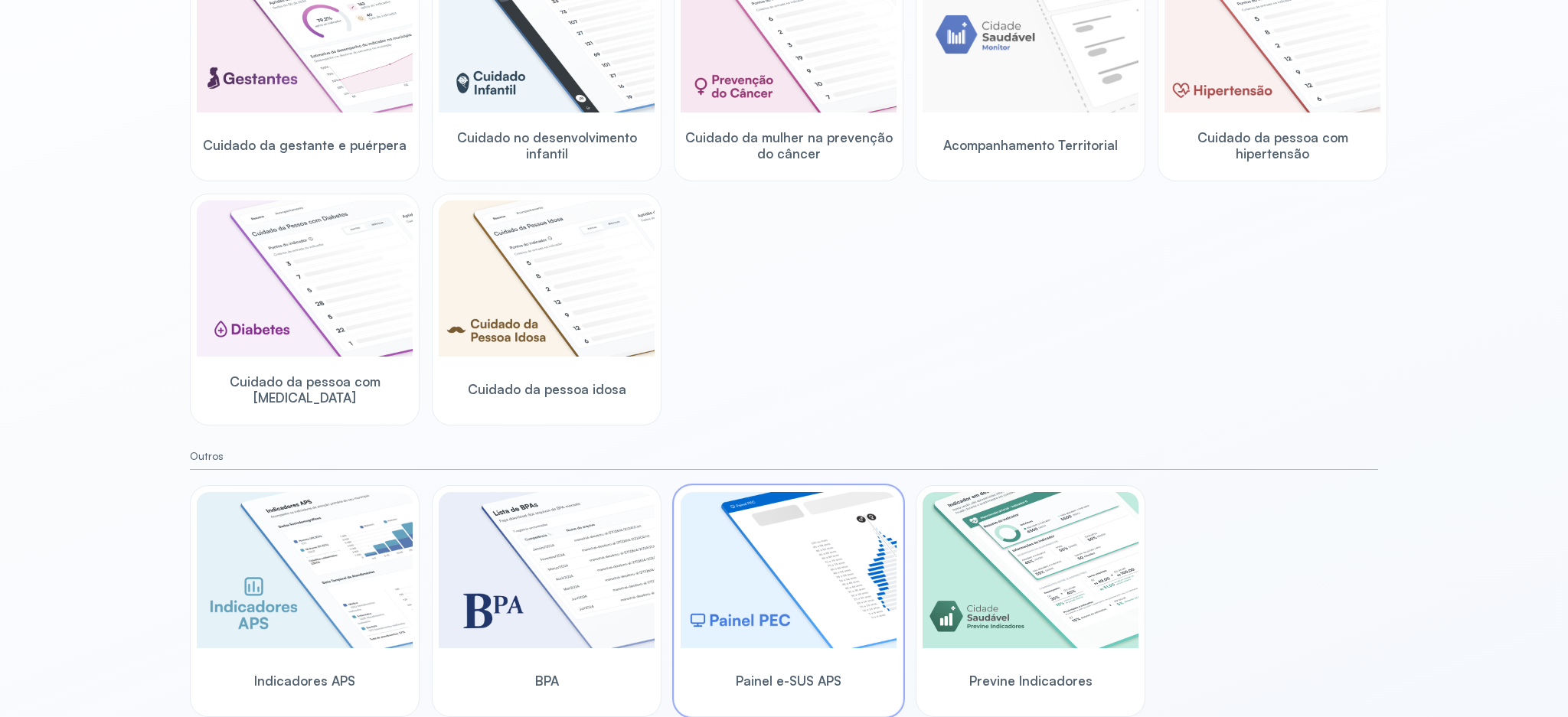
click at [833, 569] on img at bounding box center [788, 570] width 216 height 156
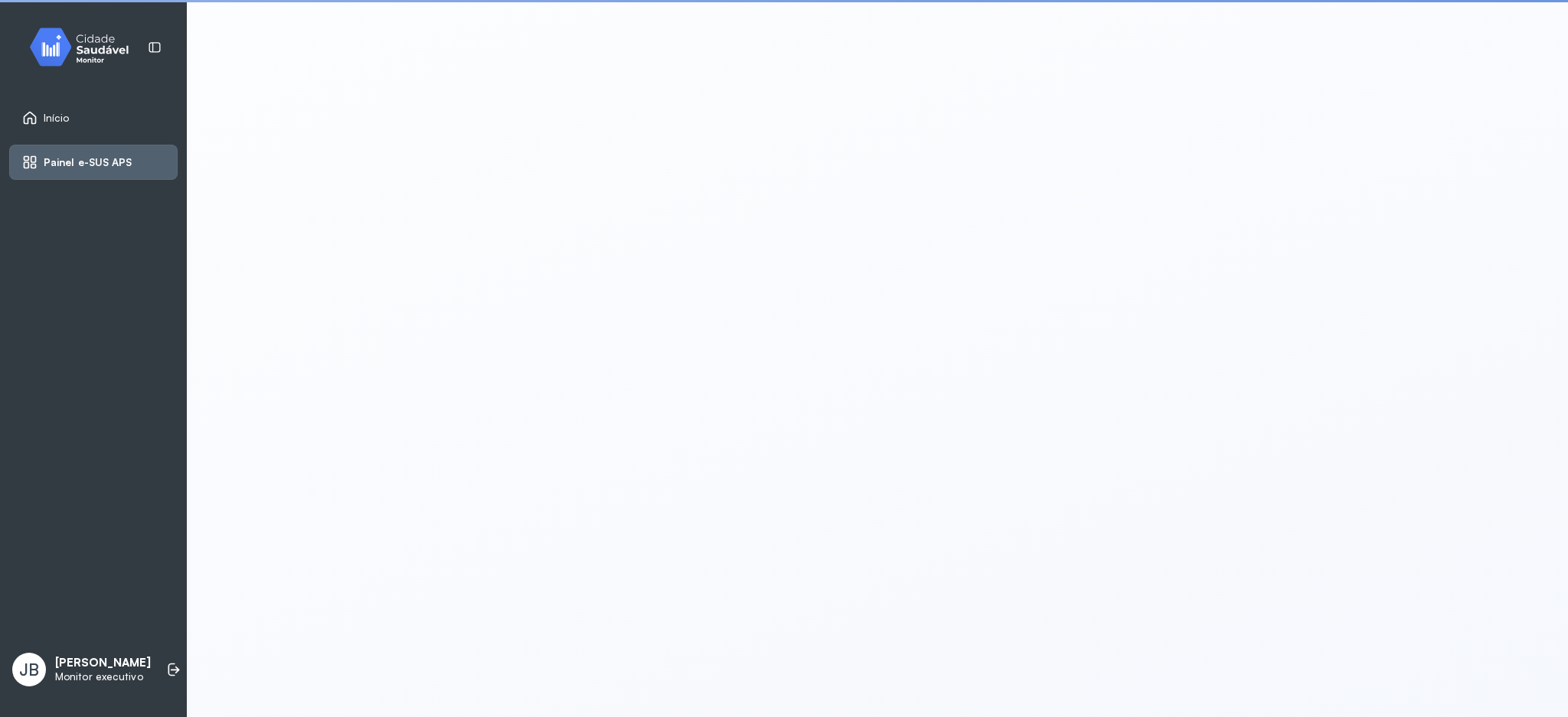
scroll to position [4, 0]
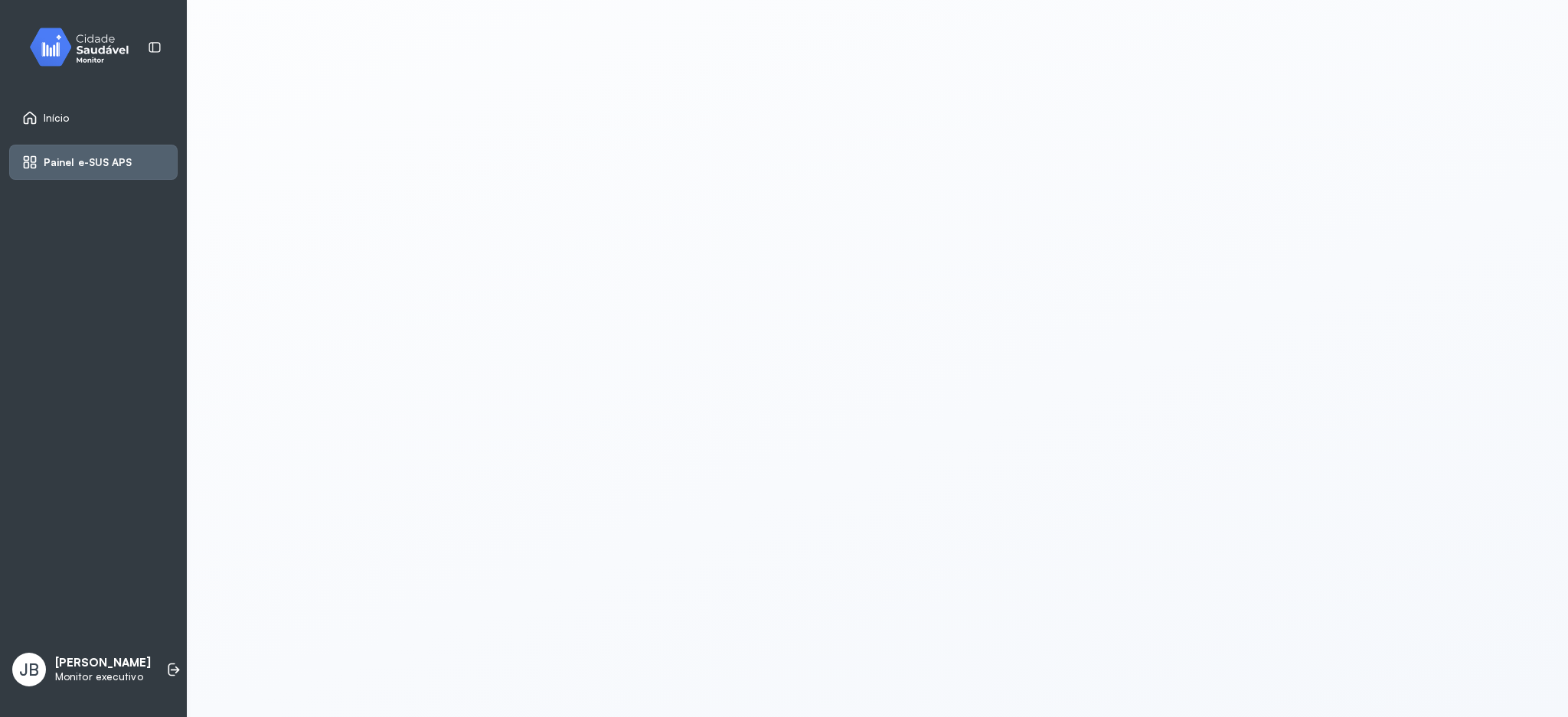
click at [58, 115] on span "Início" at bounding box center [56, 119] width 26 height 13
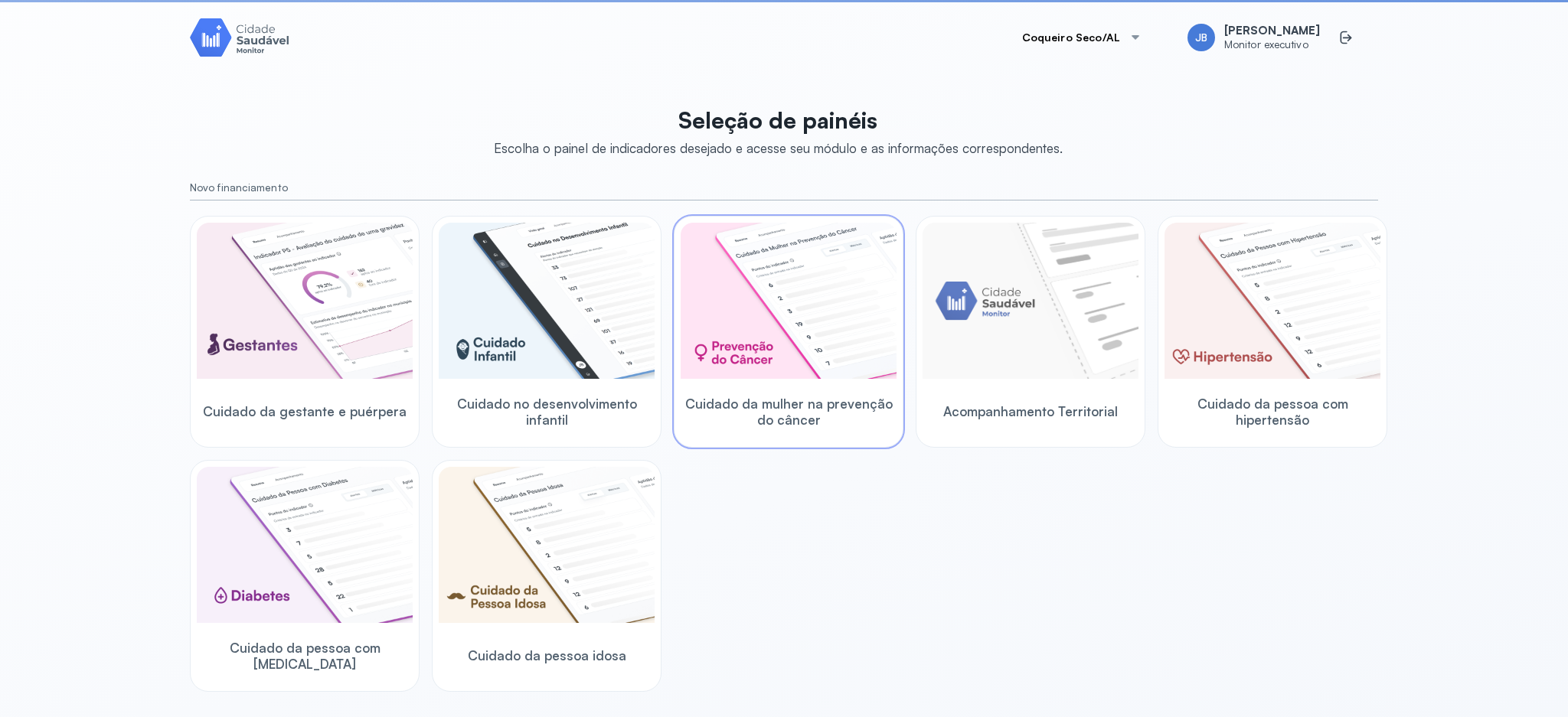
scroll to position [270, 0]
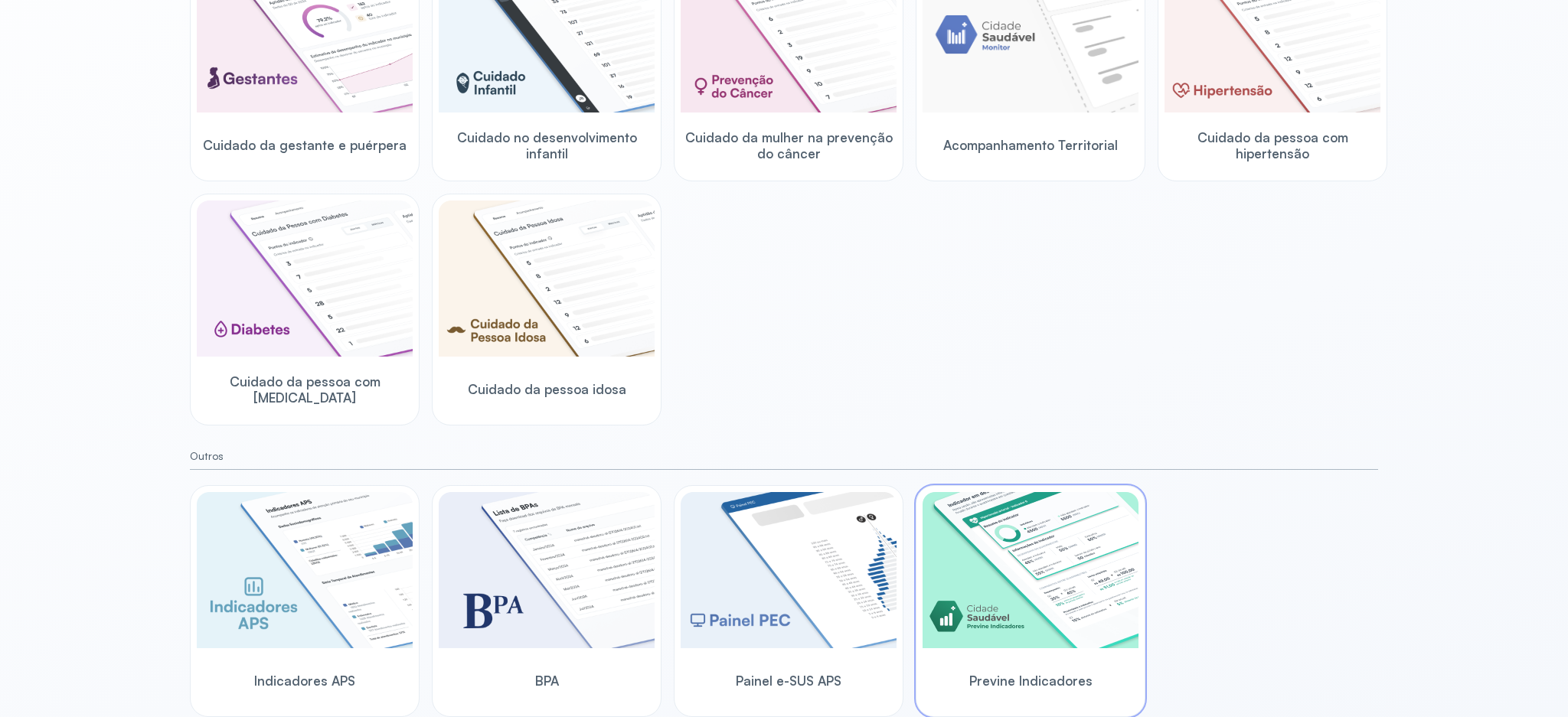
click at [1055, 642] on img at bounding box center [1030, 570] width 216 height 156
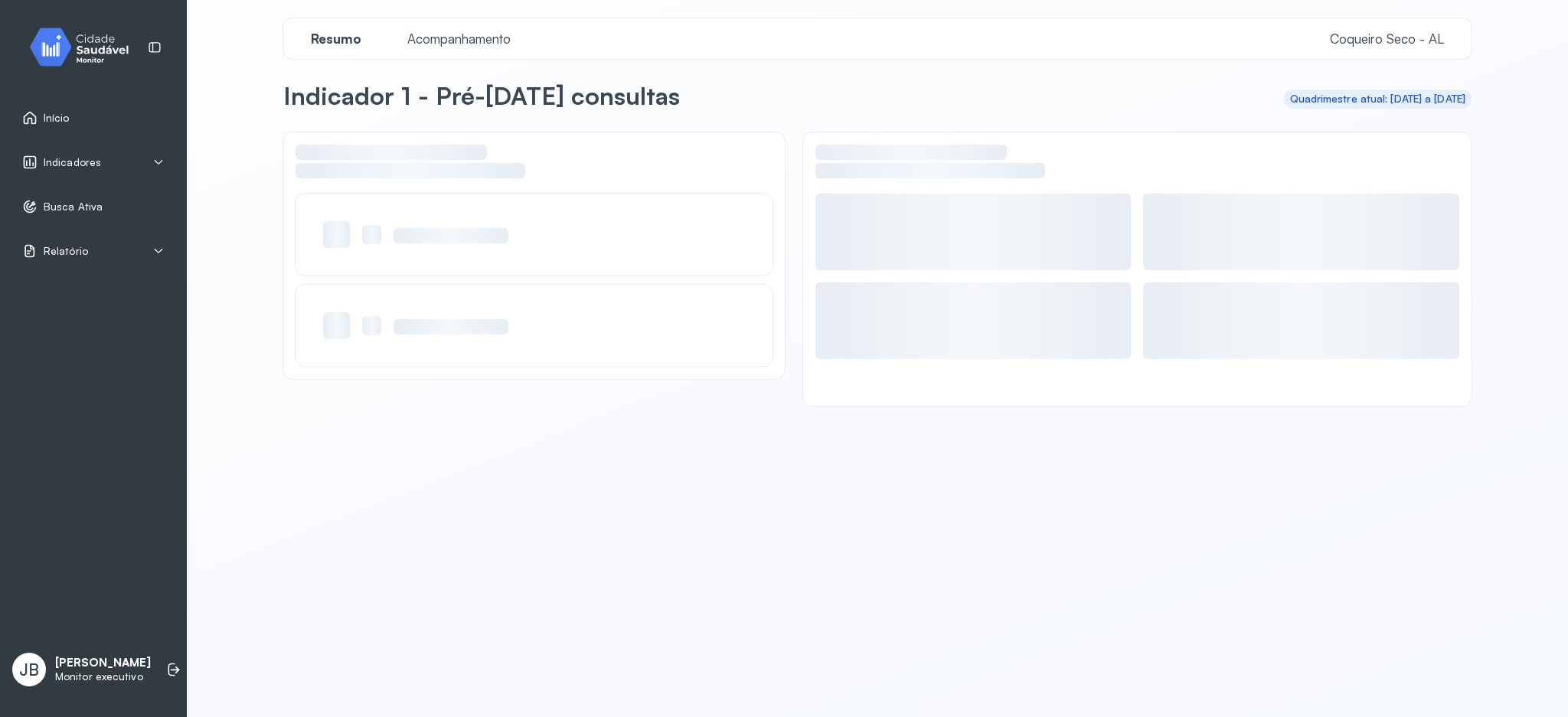
click at [78, 255] on span "Relatório" at bounding box center [65, 252] width 44 height 13
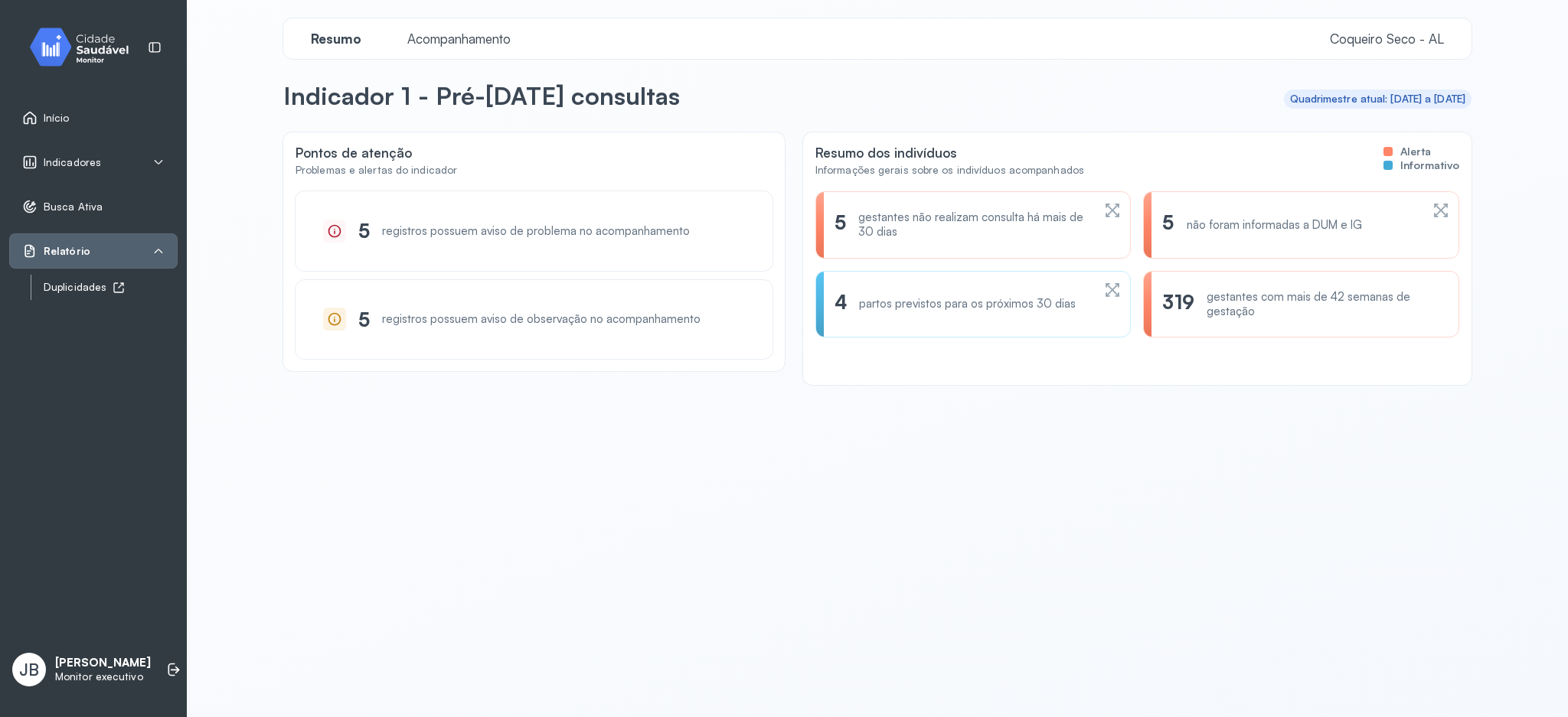
click at [78, 291] on div "Duplicidades" at bounding box center [110, 288] width 134 height 13
click at [103, 288] on div "Duplicidades" at bounding box center [110, 288] width 134 height 13
